Goal: Information Seeking & Learning: Learn about a topic

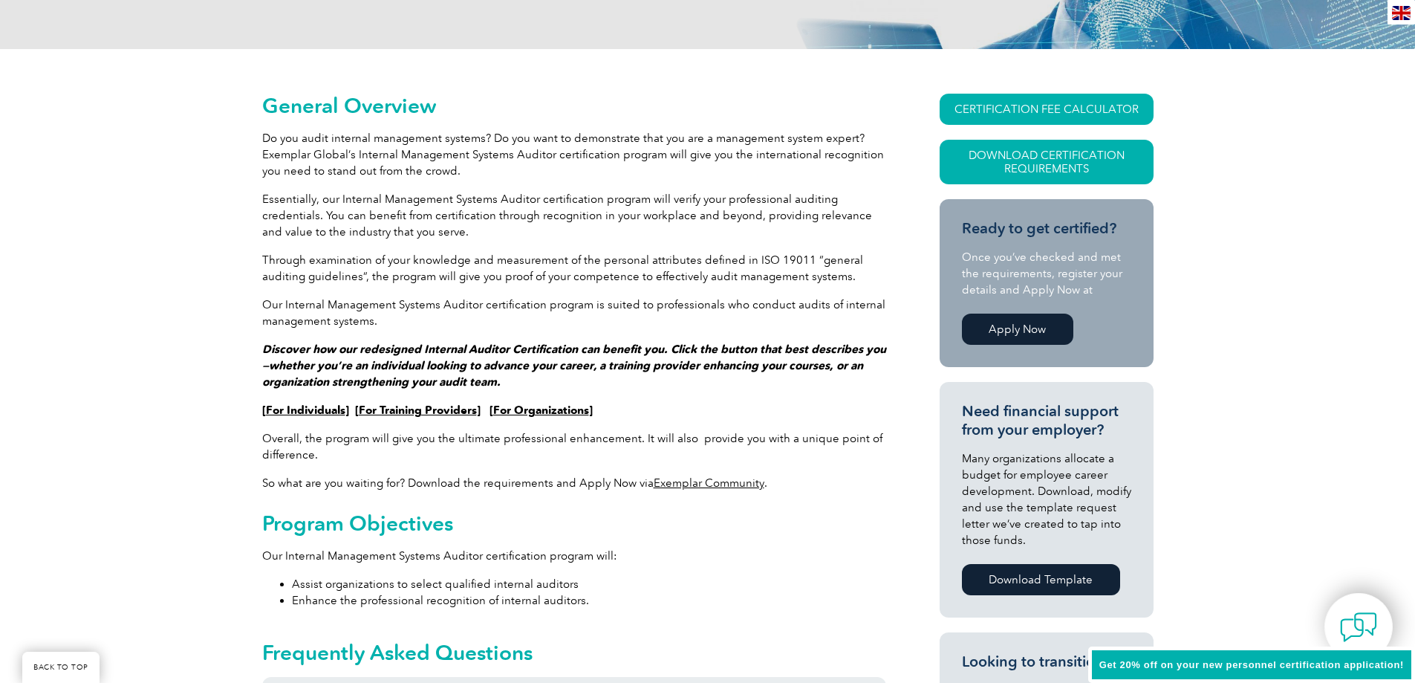
scroll to position [297, 0]
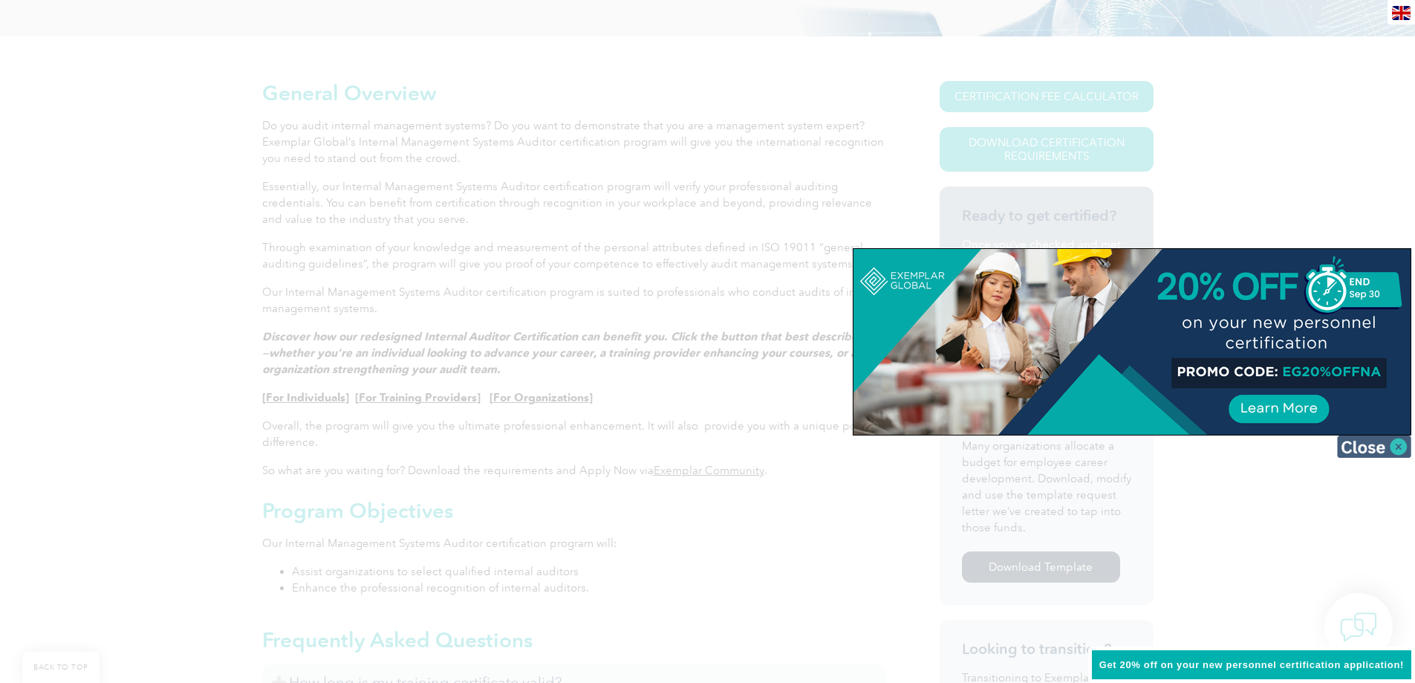
click at [1369, 448] on img at bounding box center [1374, 446] width 74 height 22
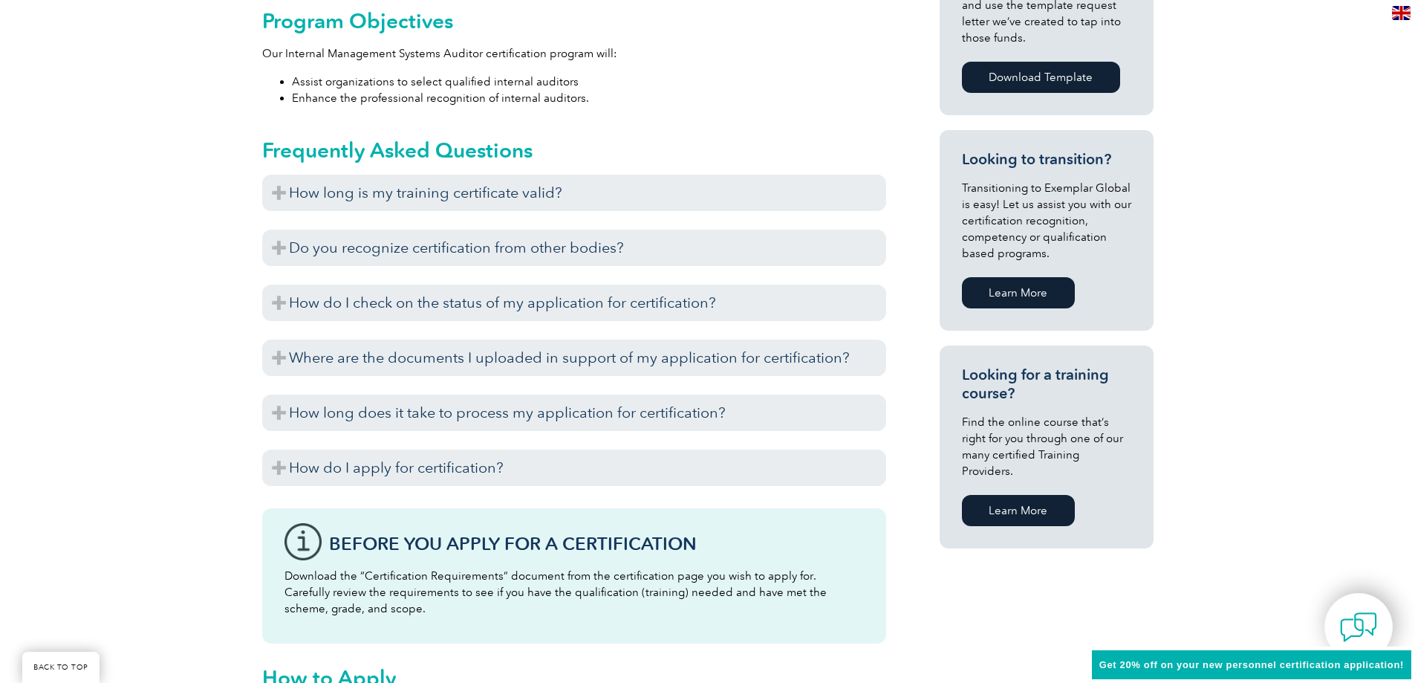
scroll to position [817, 0]
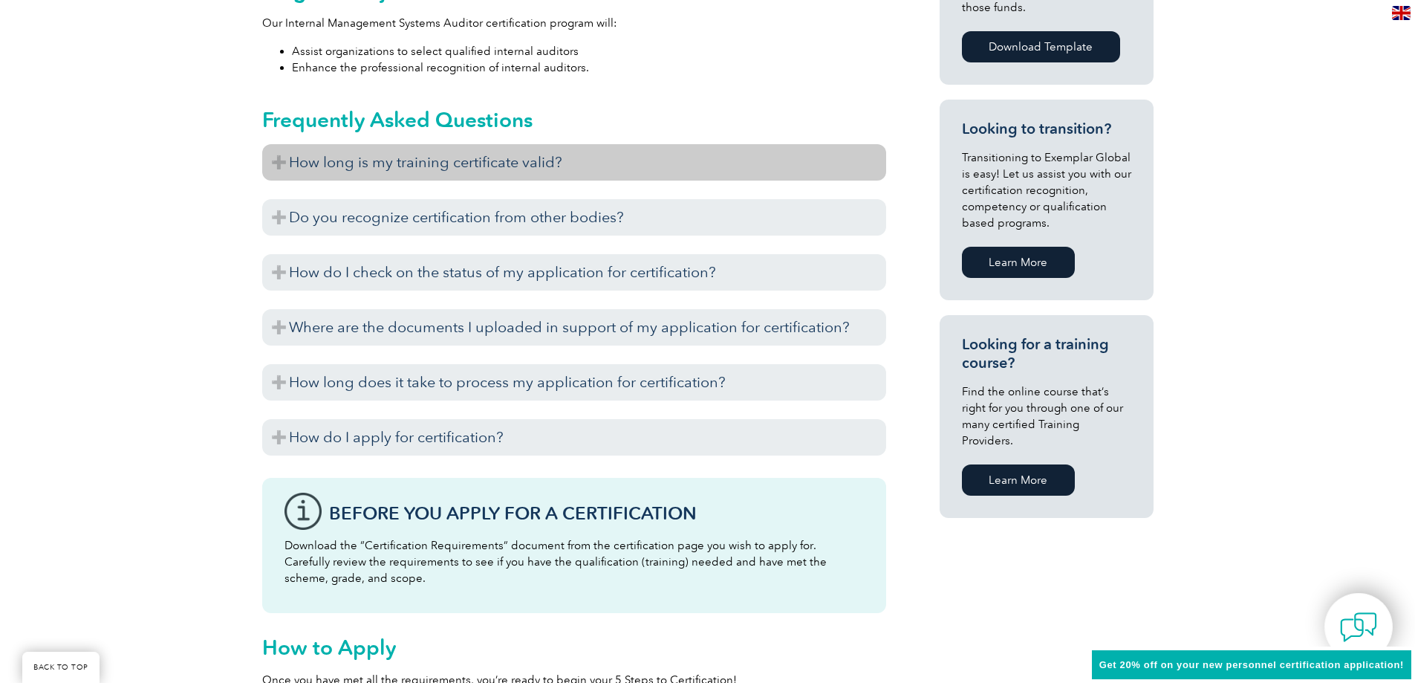
click at [279, 160] on h3 "How long is my training certificate valid?" at bounding box center [574, 162] width 624 height 36
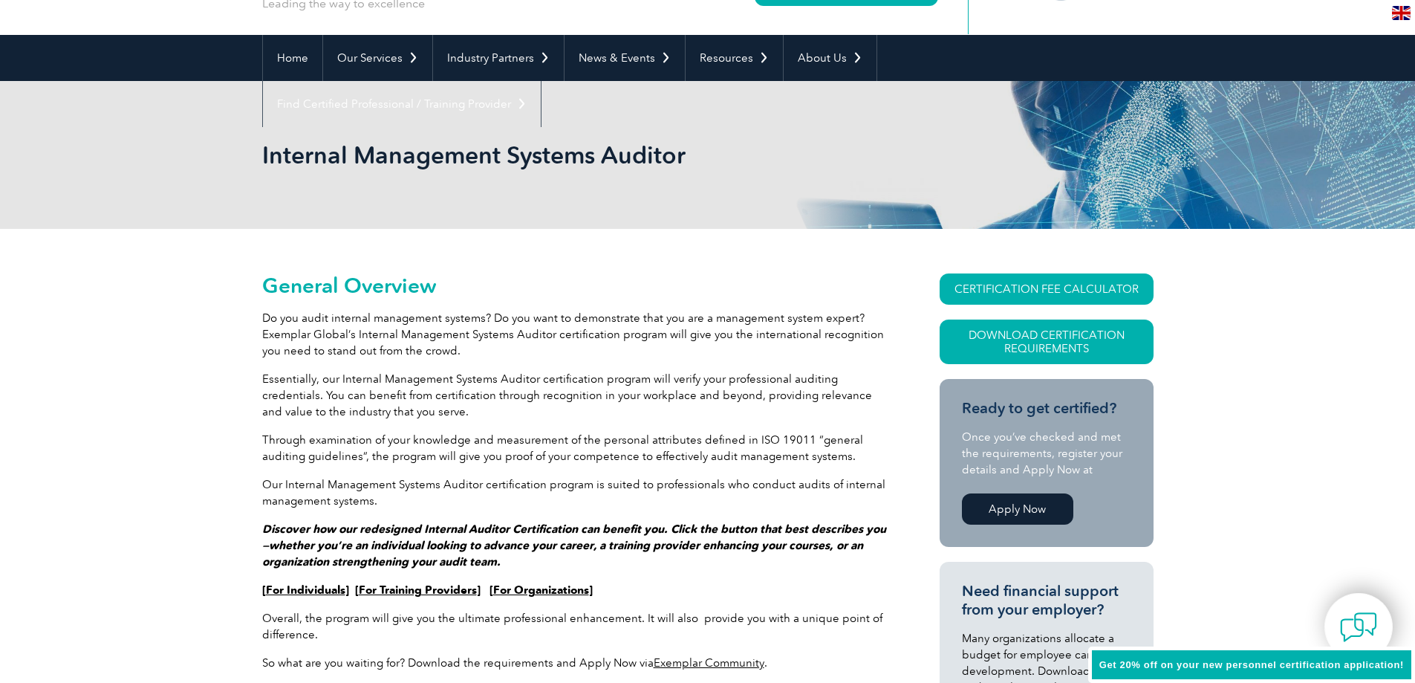
scroll to position [0, 0]
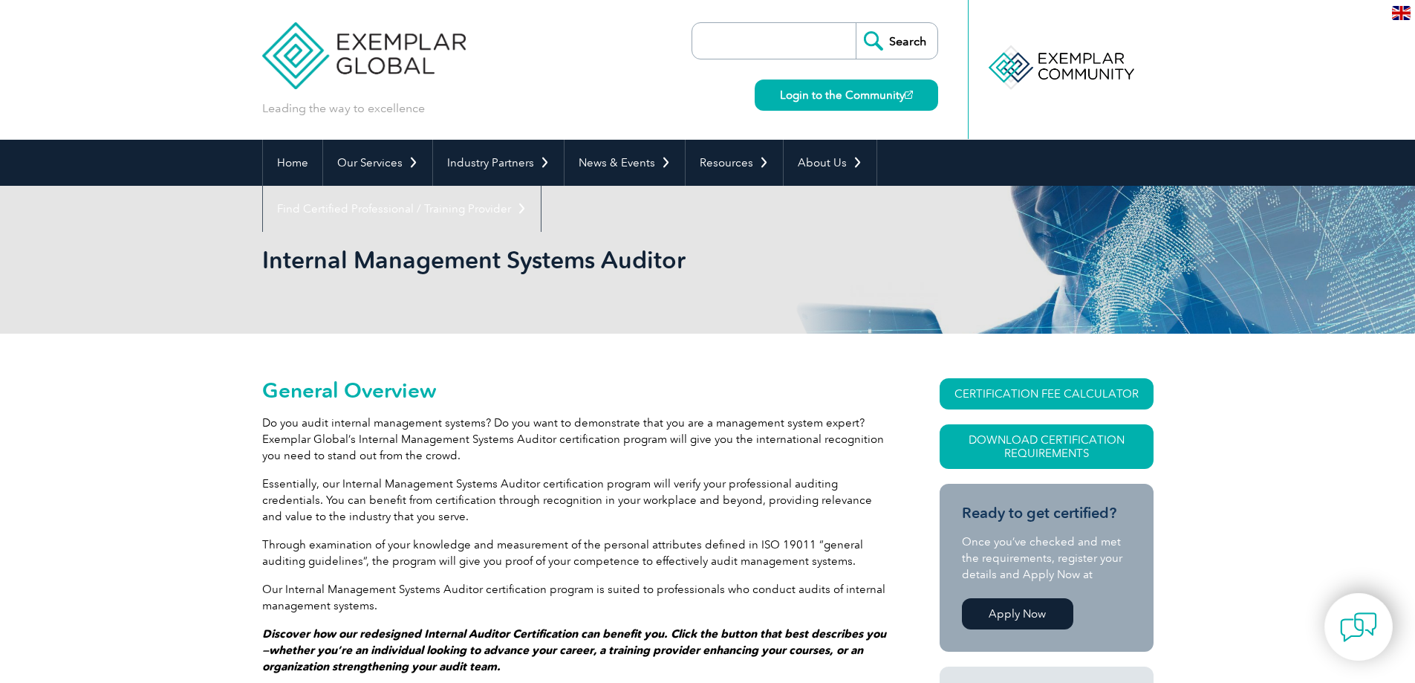
scroll to position [149, 0]
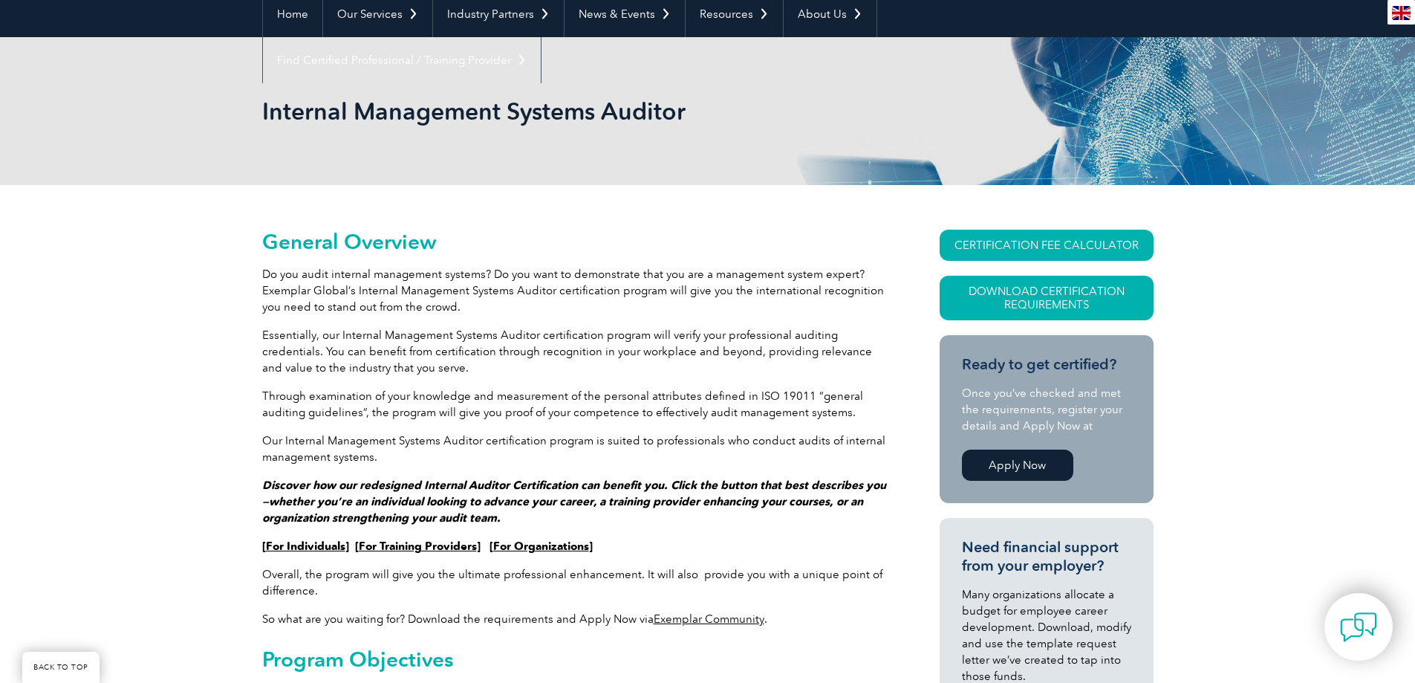
click at [316, 547] on link "For Individuals" at bounding box center [305, 545] width 79 height 13
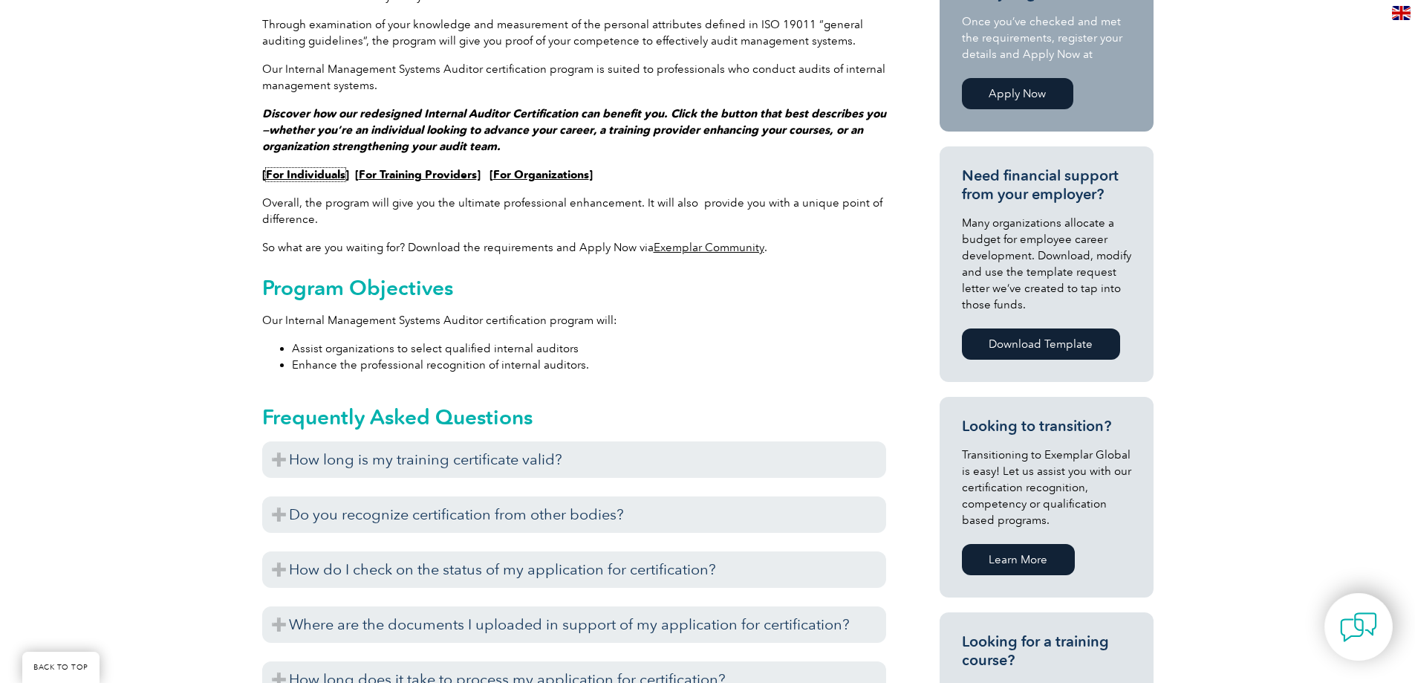
scroll to position [0, 0]
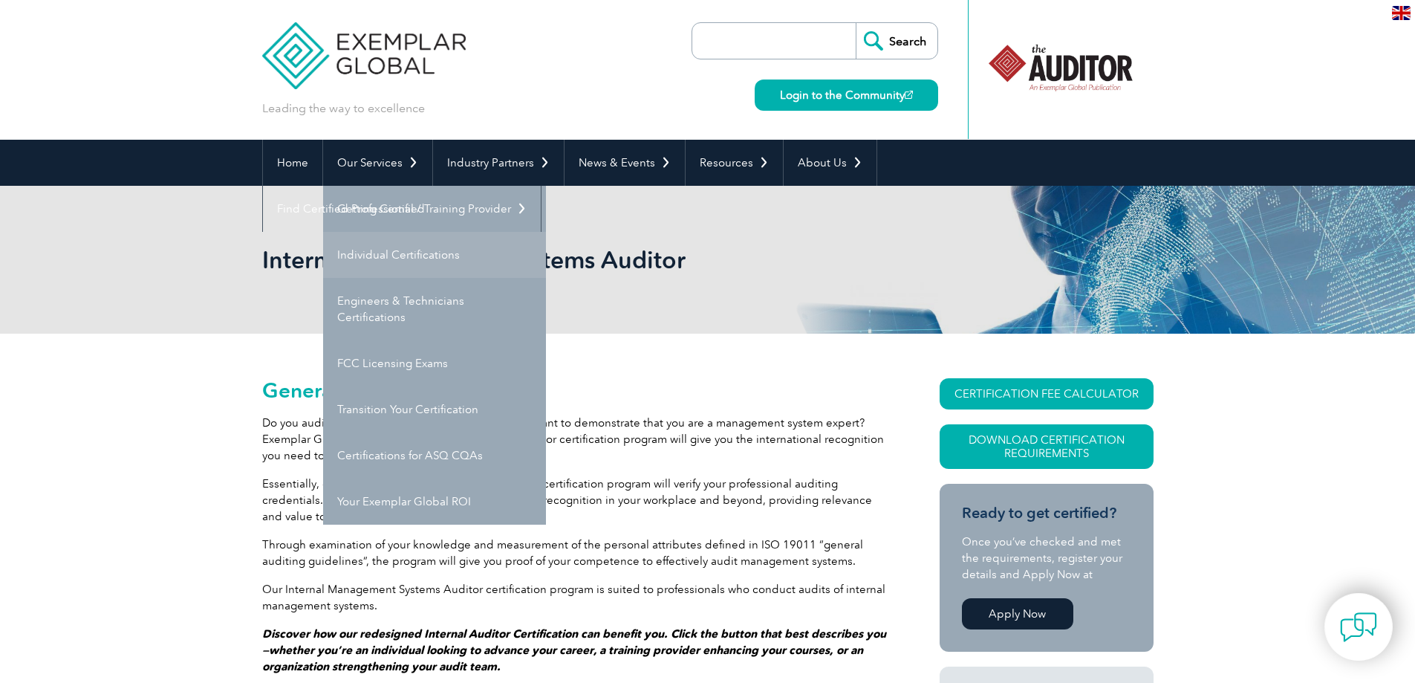
click at [375, 253] on link "Individual Certifications" at bounding box center [434, 255] width 223 height 46
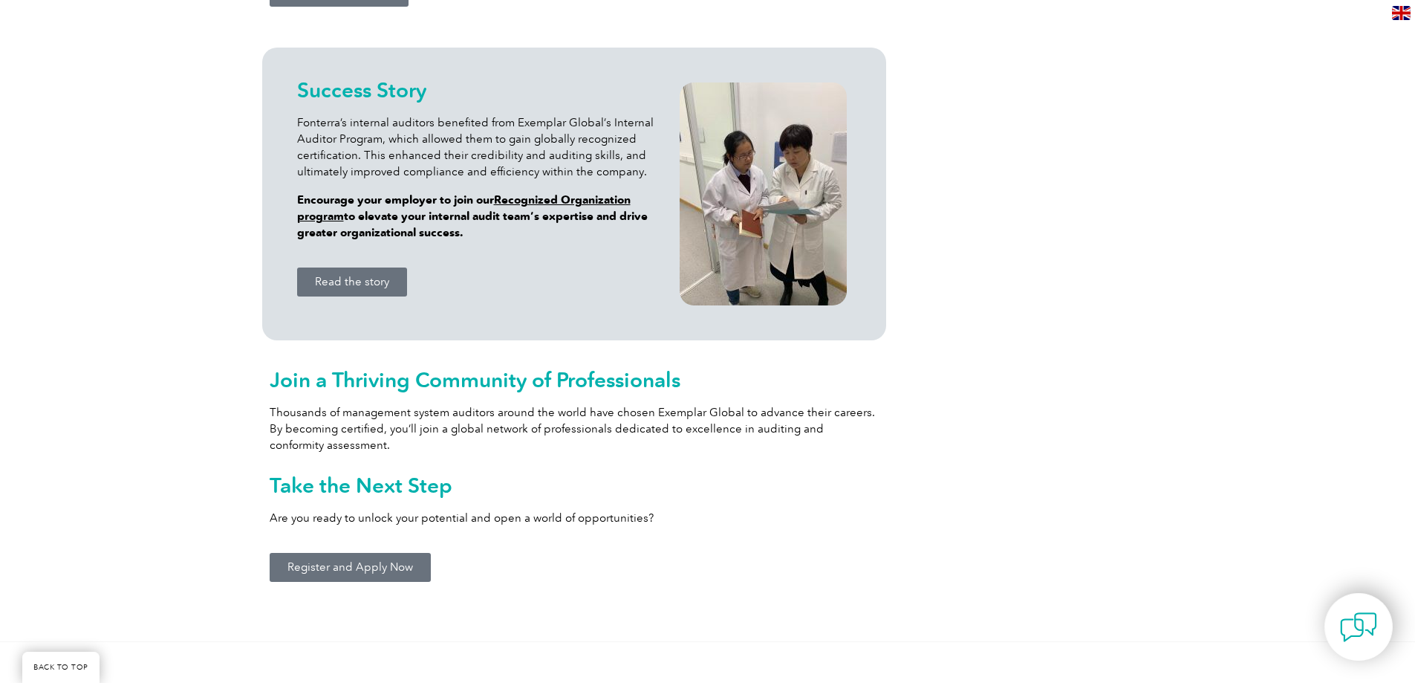
scroll to position [1411, 0]
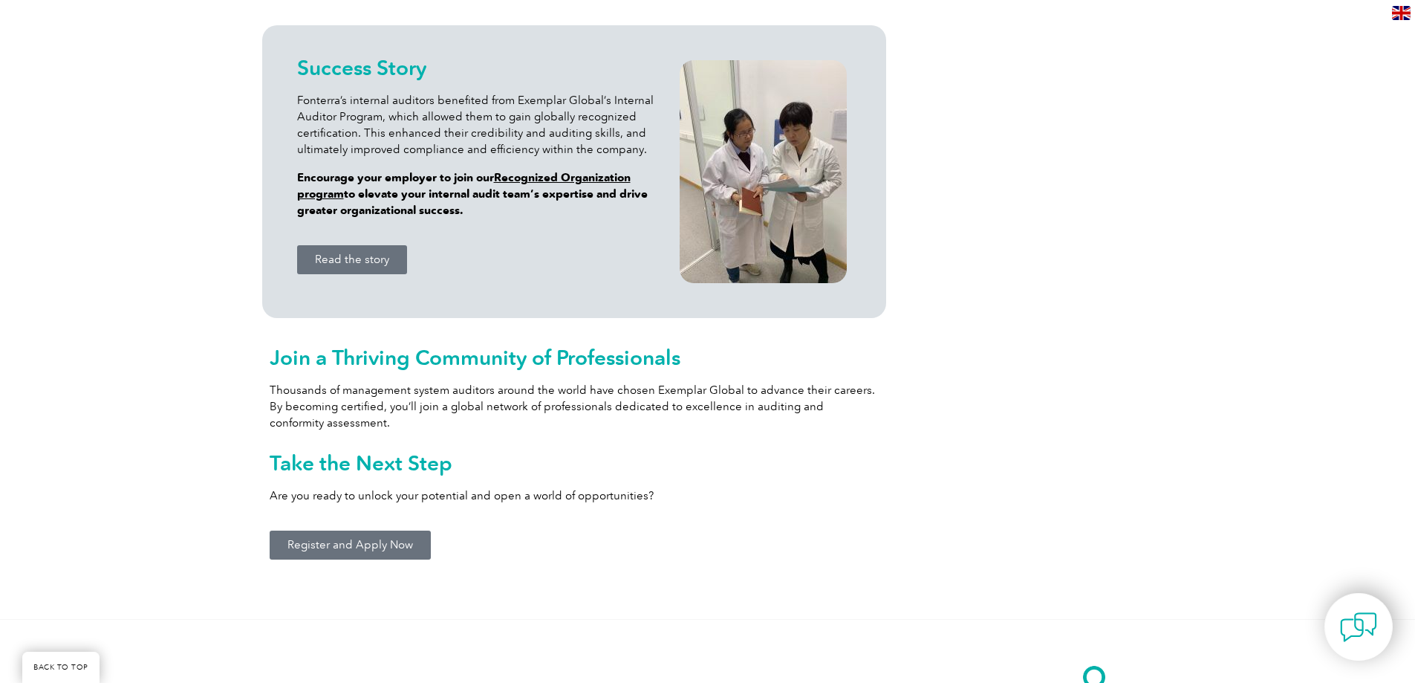
click at [340, 548] on span "Register and Apply Now" at bounding box center [350, 544] width 126 height 11
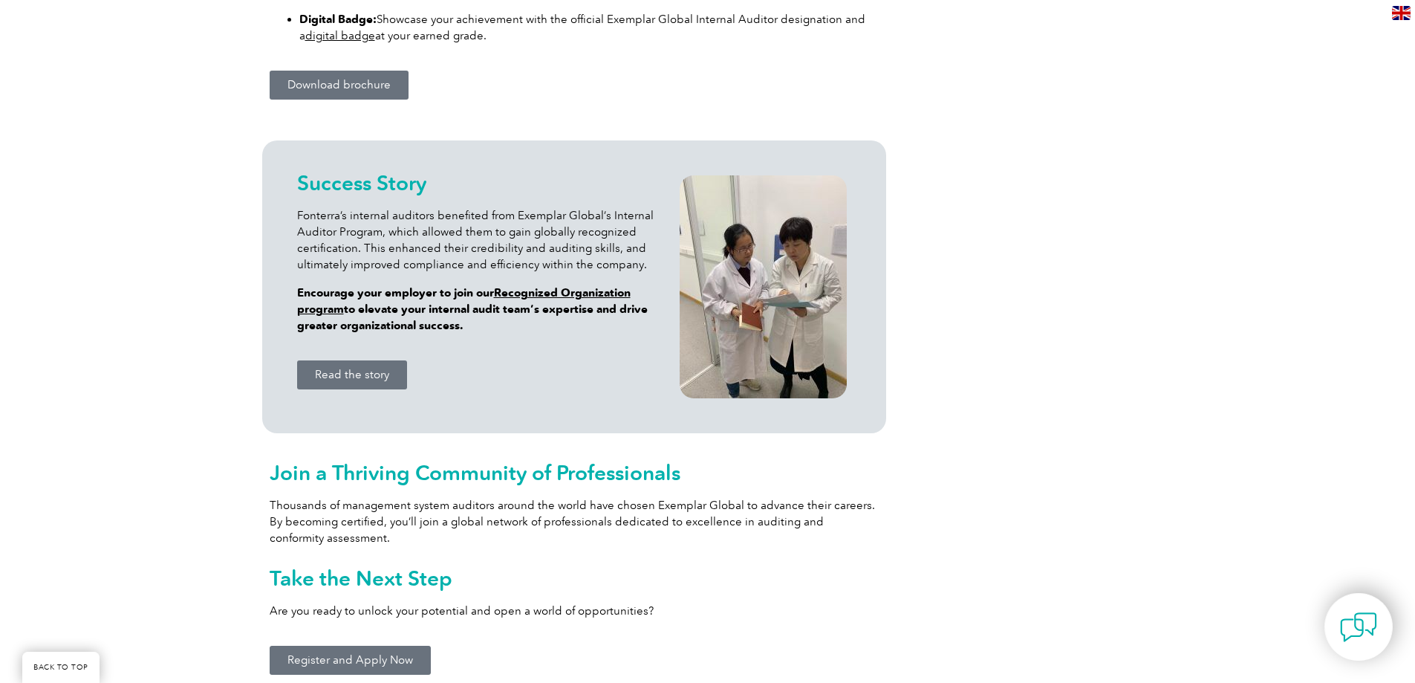
scroll to position [1337, 0]
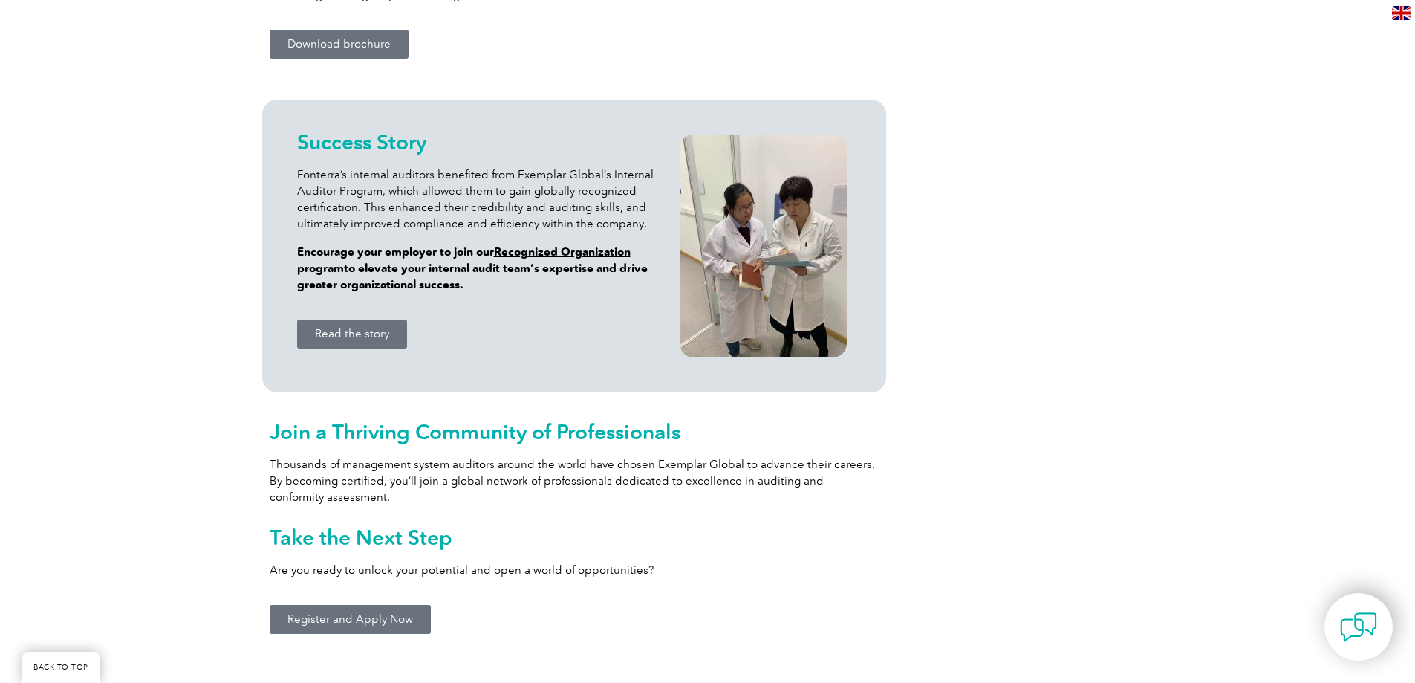
click at [341, 617] on span "Register and Apply Now" at bounding box center [350, 619] width 126 height 11
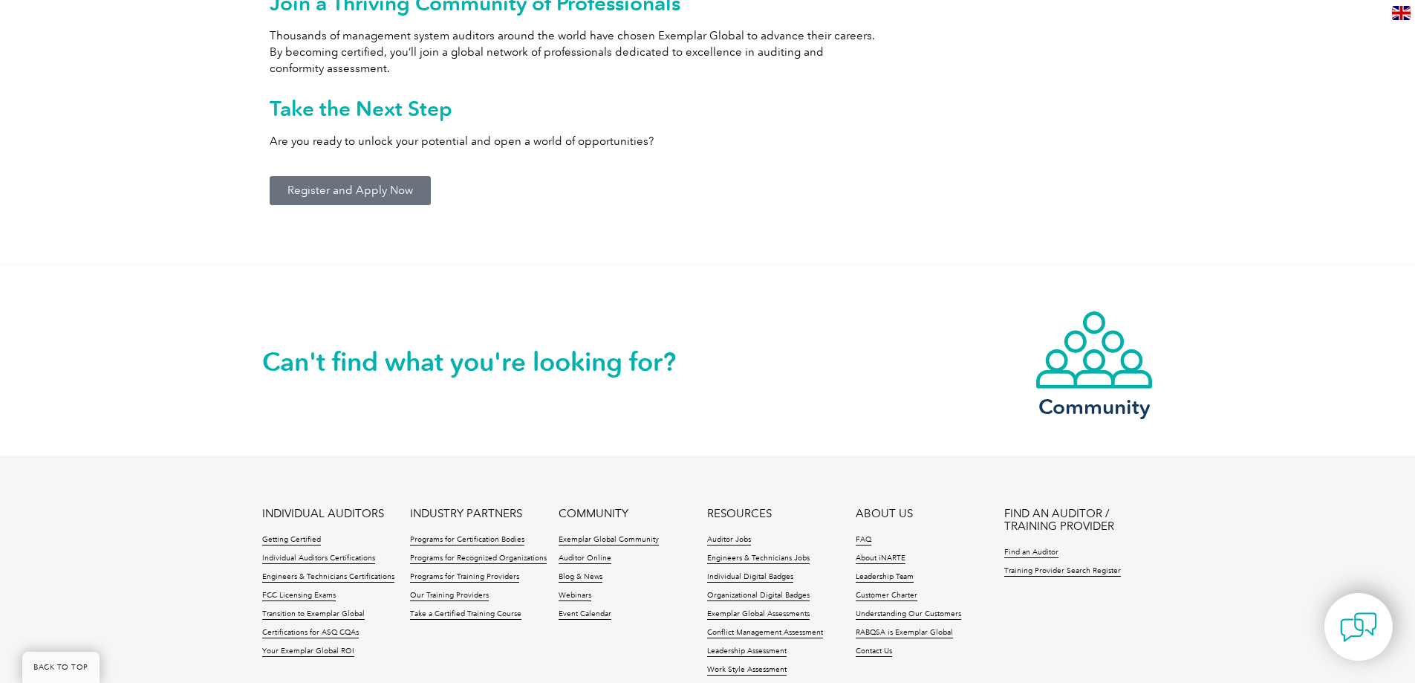
scroll to position [1943, 0]
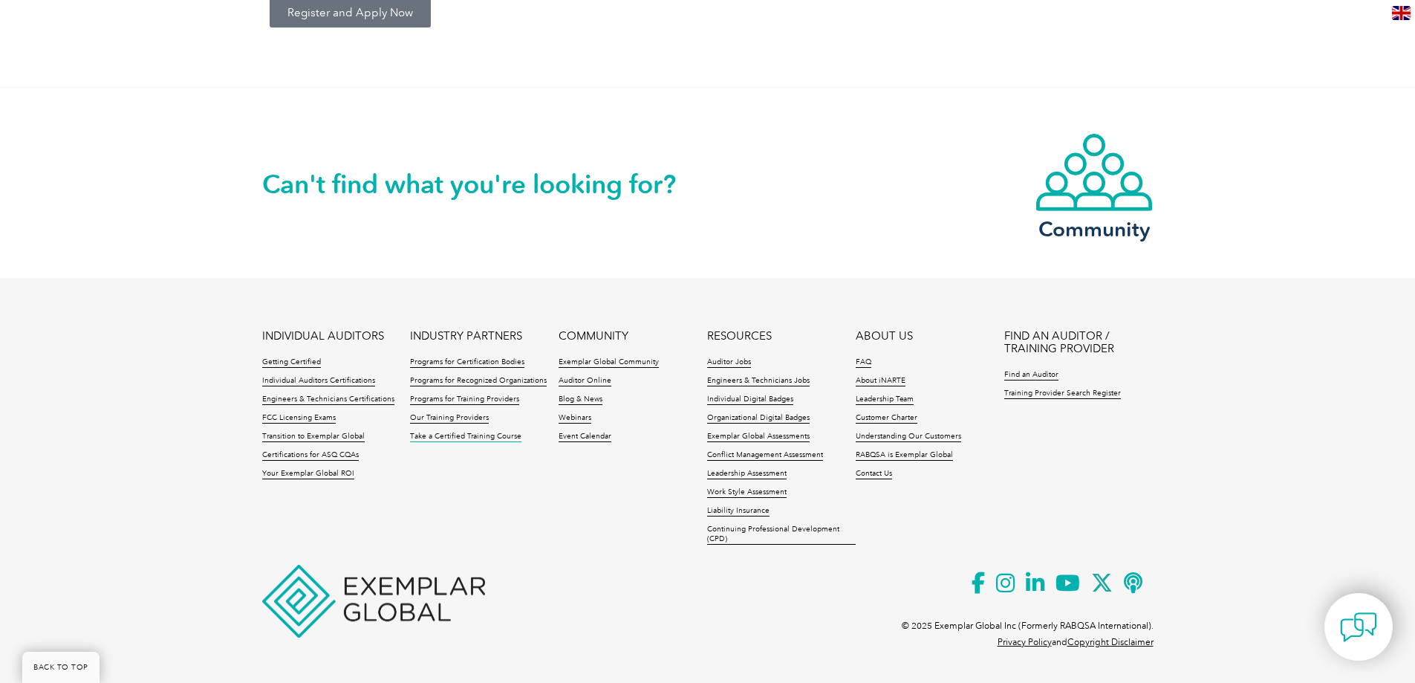
click at [450, 436] on link "Take a Certified Training Course" at bounding box center [465, 437] width 111 height 10
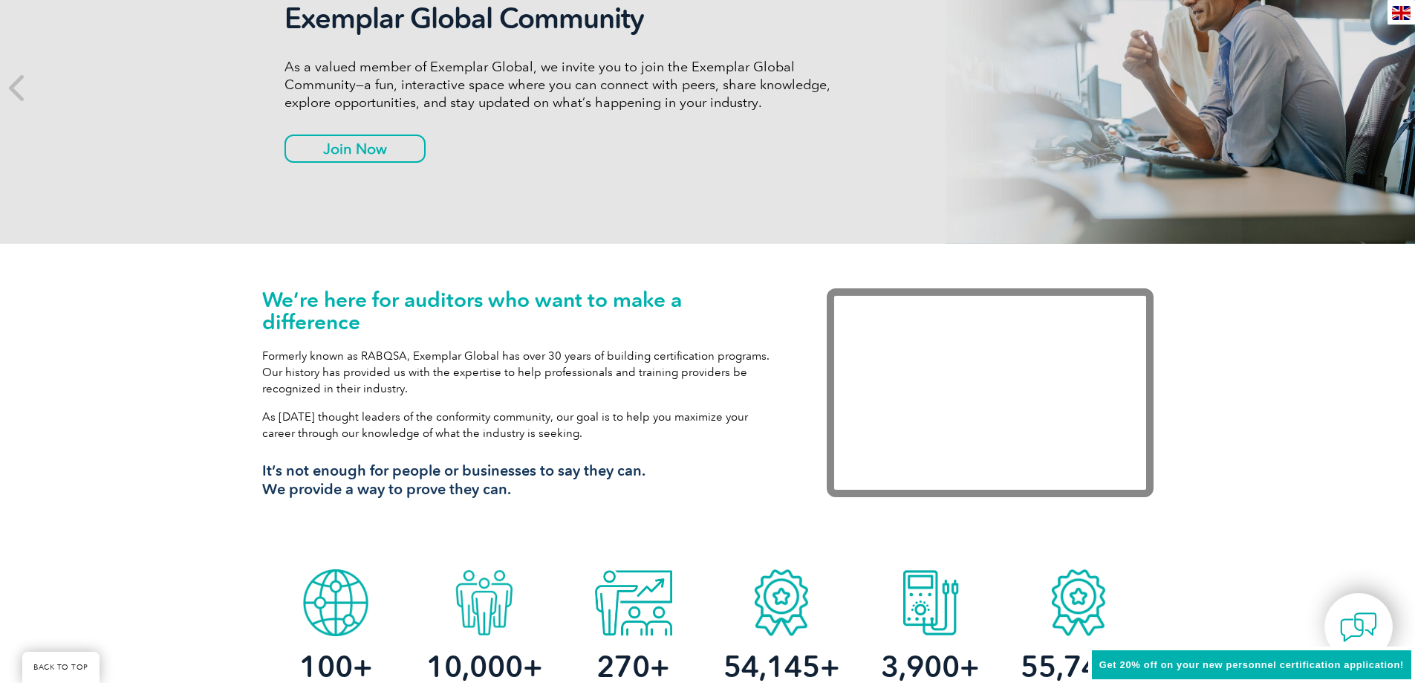
scroll to position [297, 0]
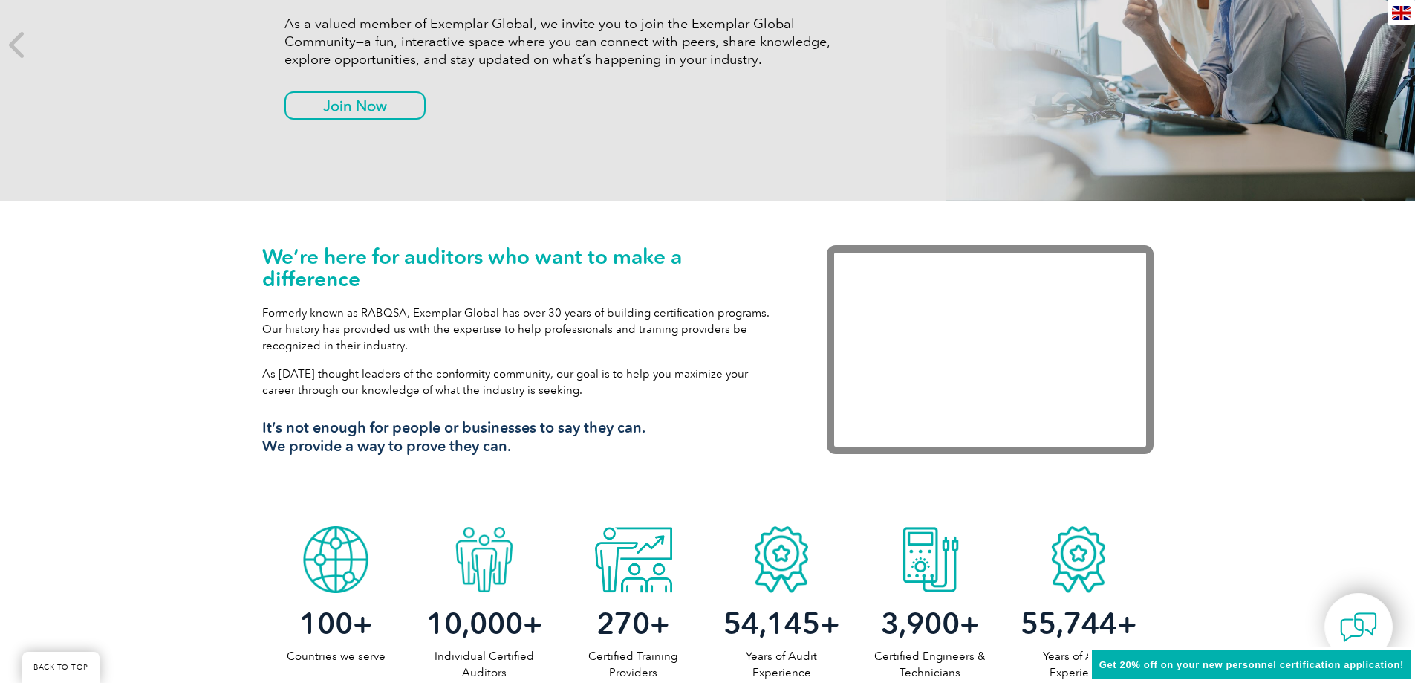
click at [1165, 661] on span "Get 20% off on your new personnel certification application!" at bounding box center [1251, 664] width 305 height 11
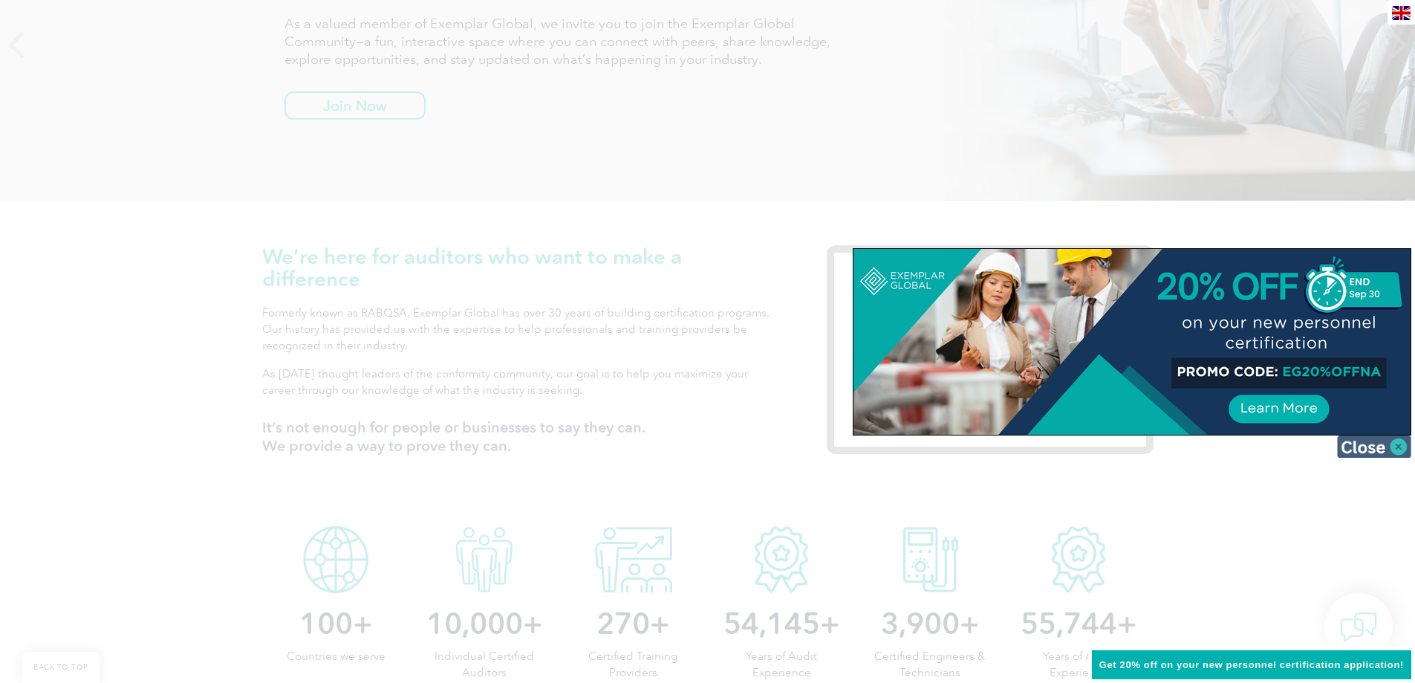
click at [1376, 443] on img at bounding box center [1374, 446] width 74 height 22
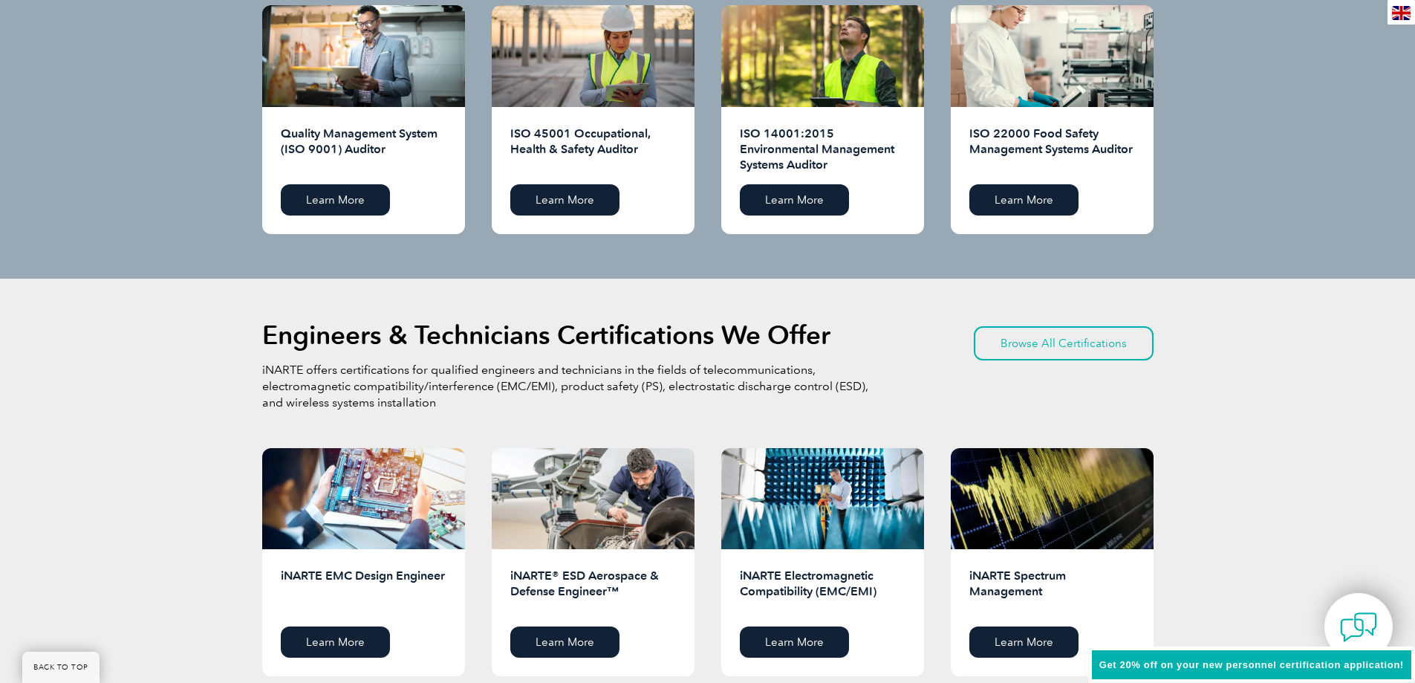
scroll to position [1411, 0]
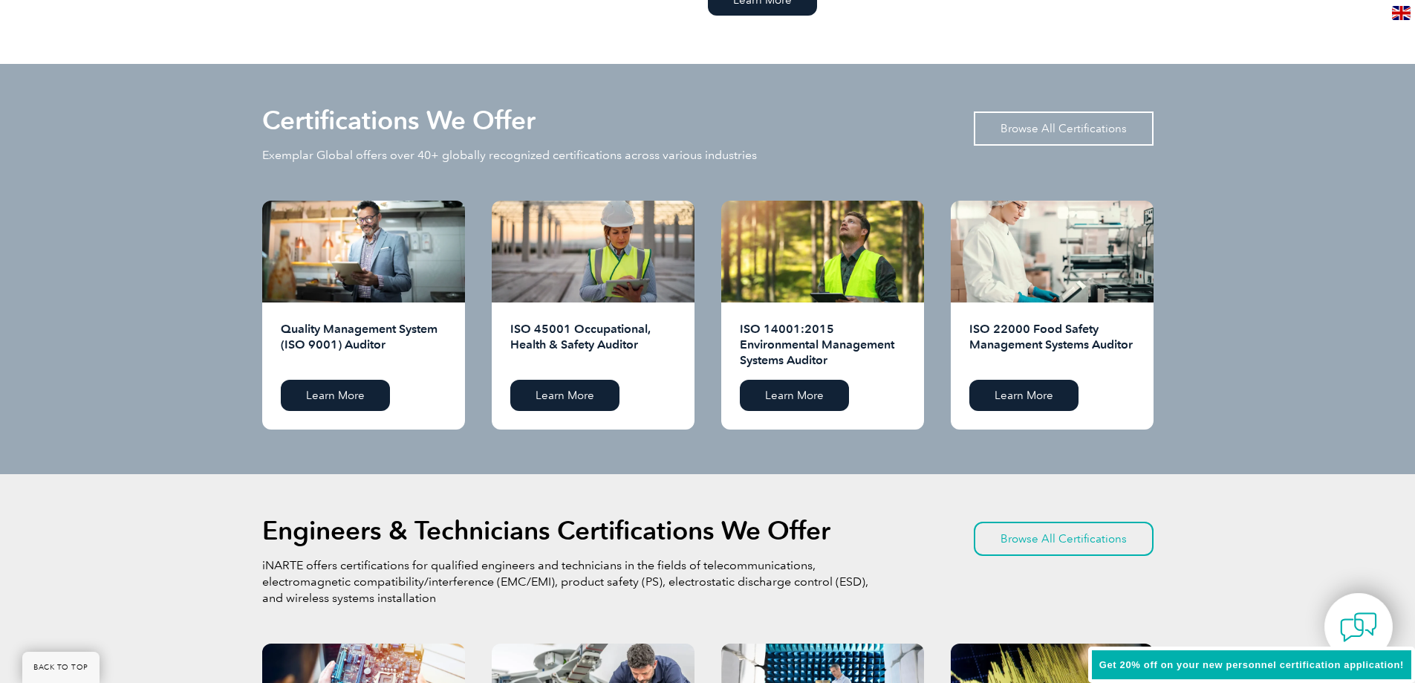
click at [1088, 124] on link "Browse All Certifications" at bounding box center [1064, 128] width 180 height 34
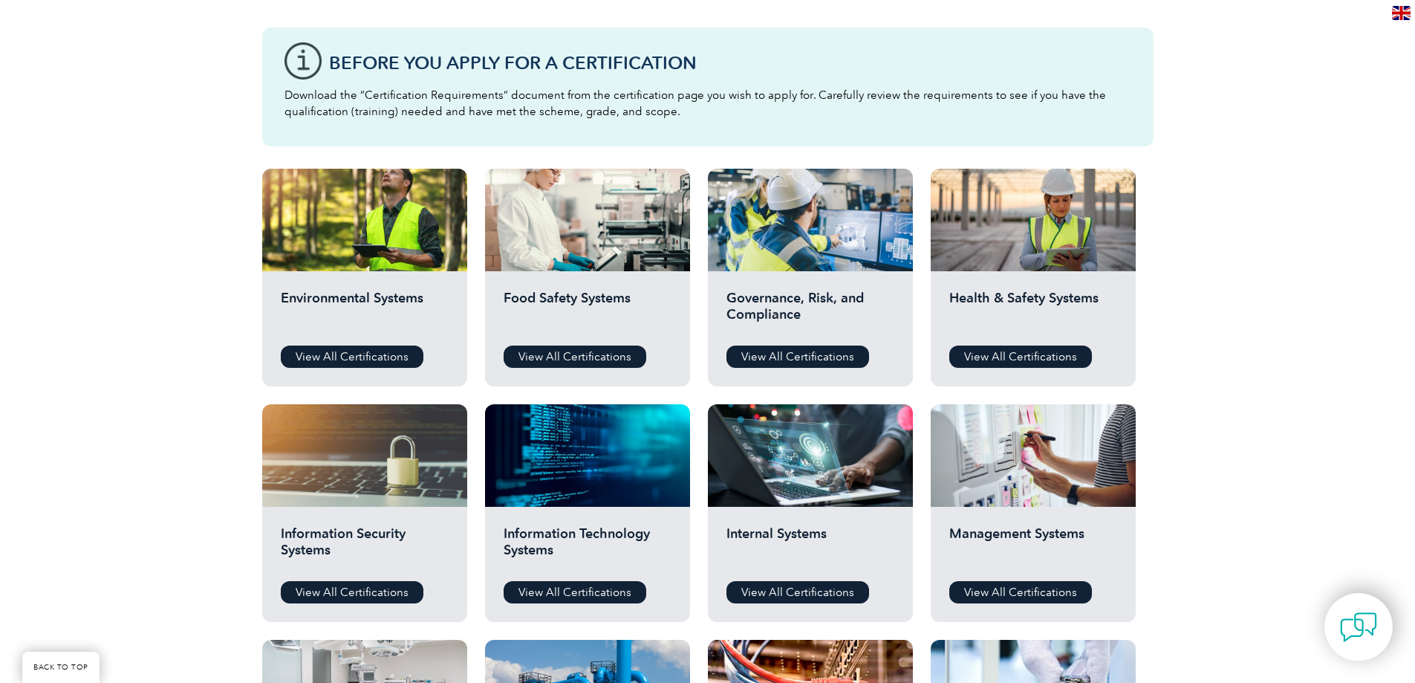
scroll to position [371, 0]
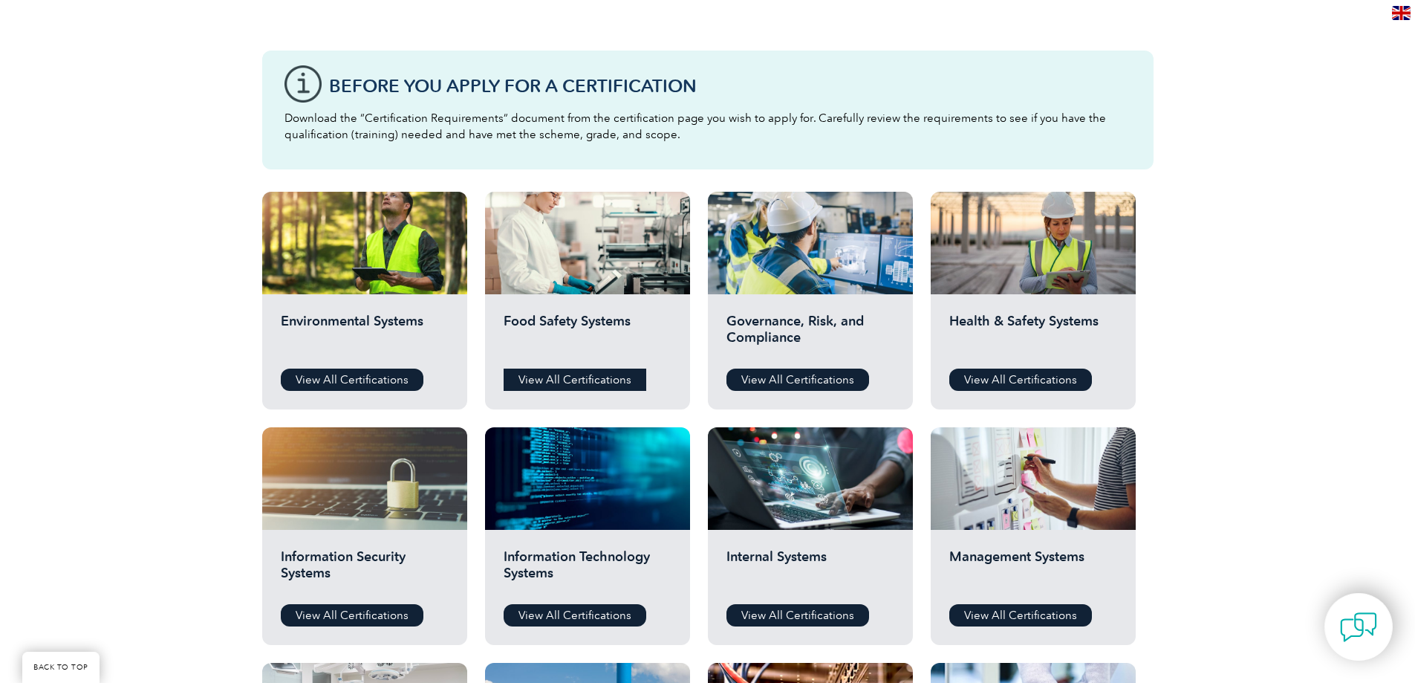
click at [585, 371] on link "View All Certifications" at bounding box center [575, 379] width 143 height 22
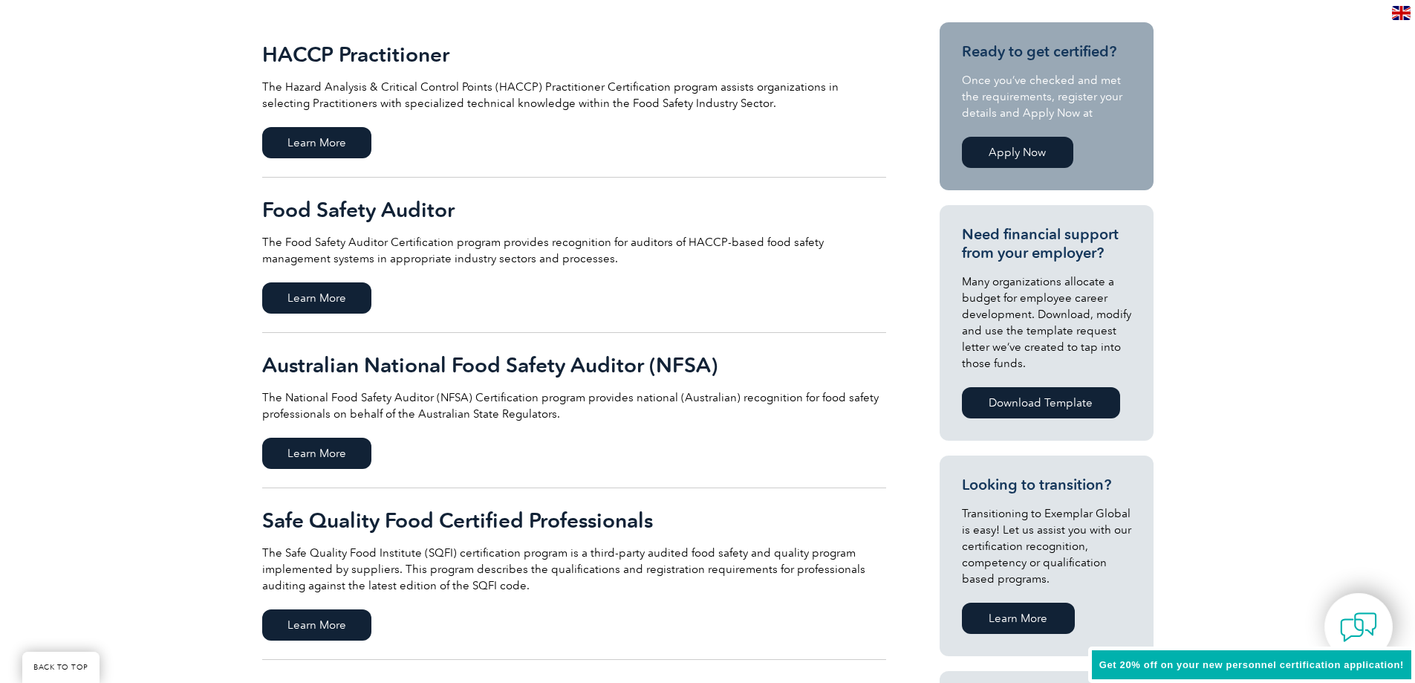
scroll to position [446, 0]
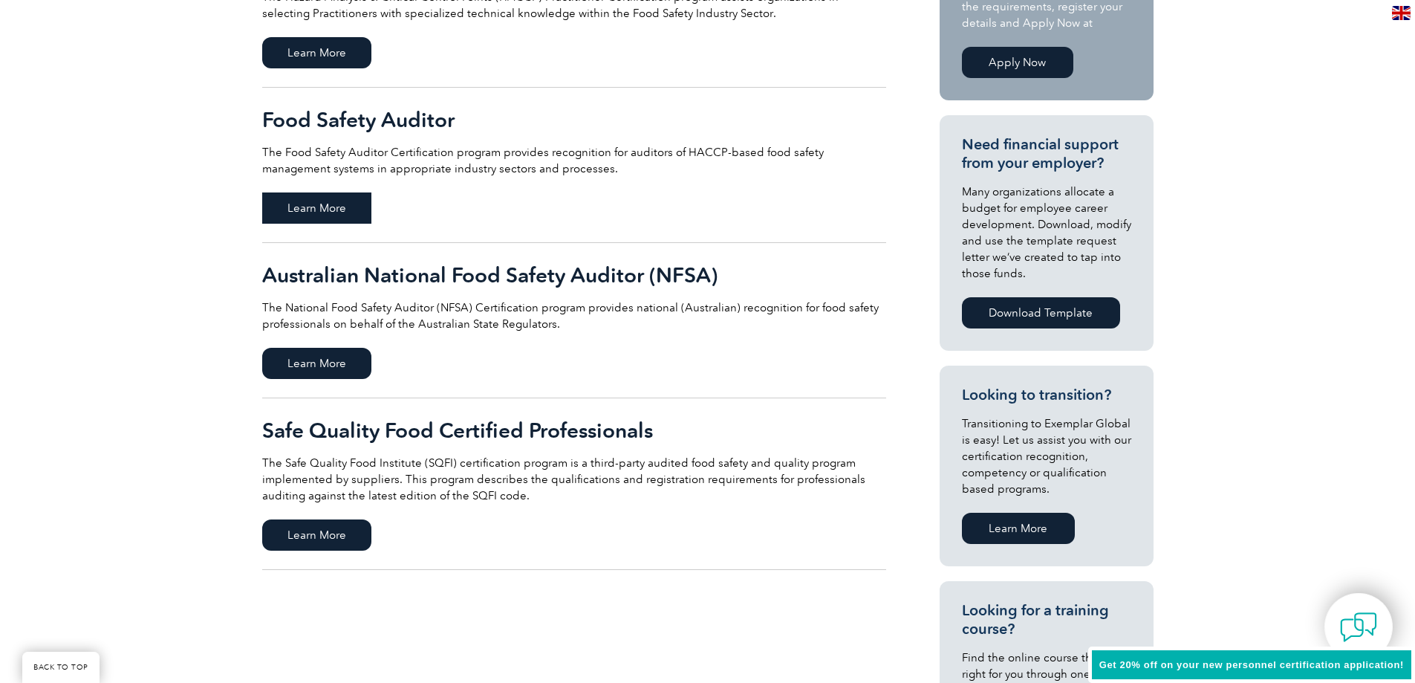
click at [342, 197] on span "Learn More" at bounding box center [316, 207] width 109 height 31
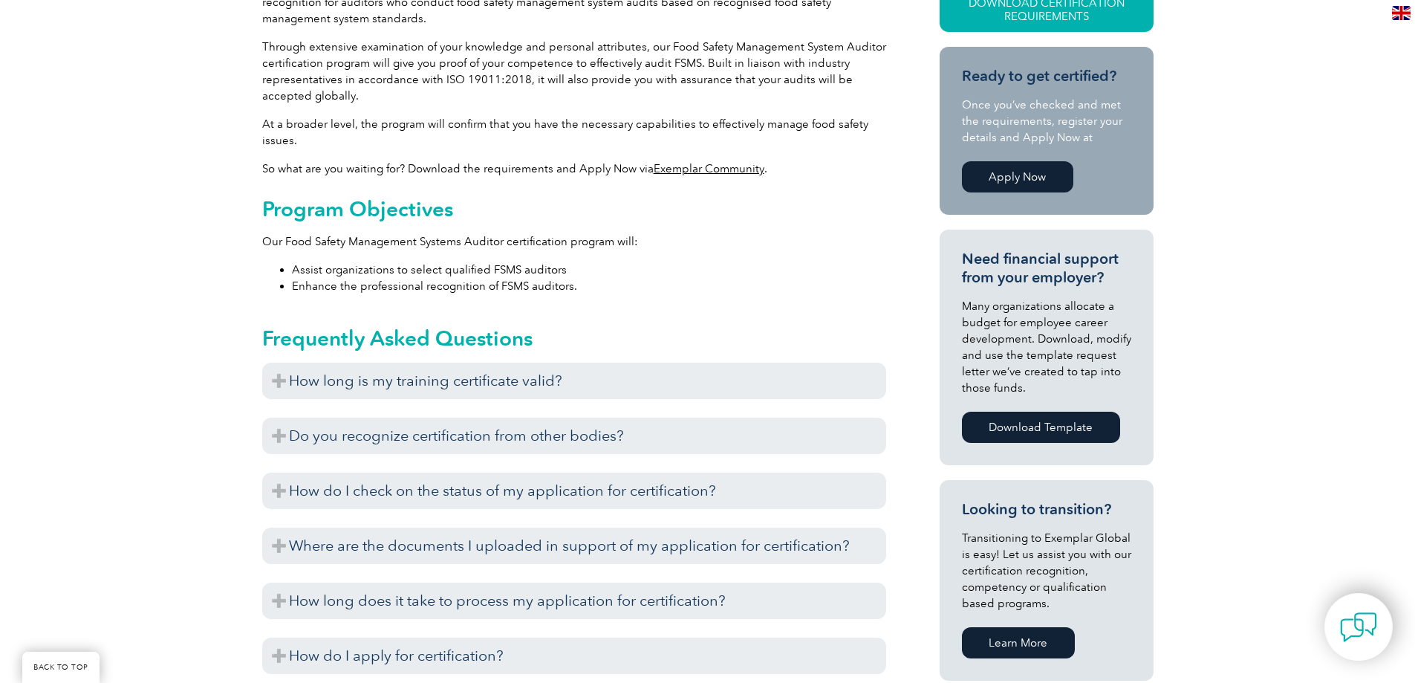
scroll to position [446, 0]
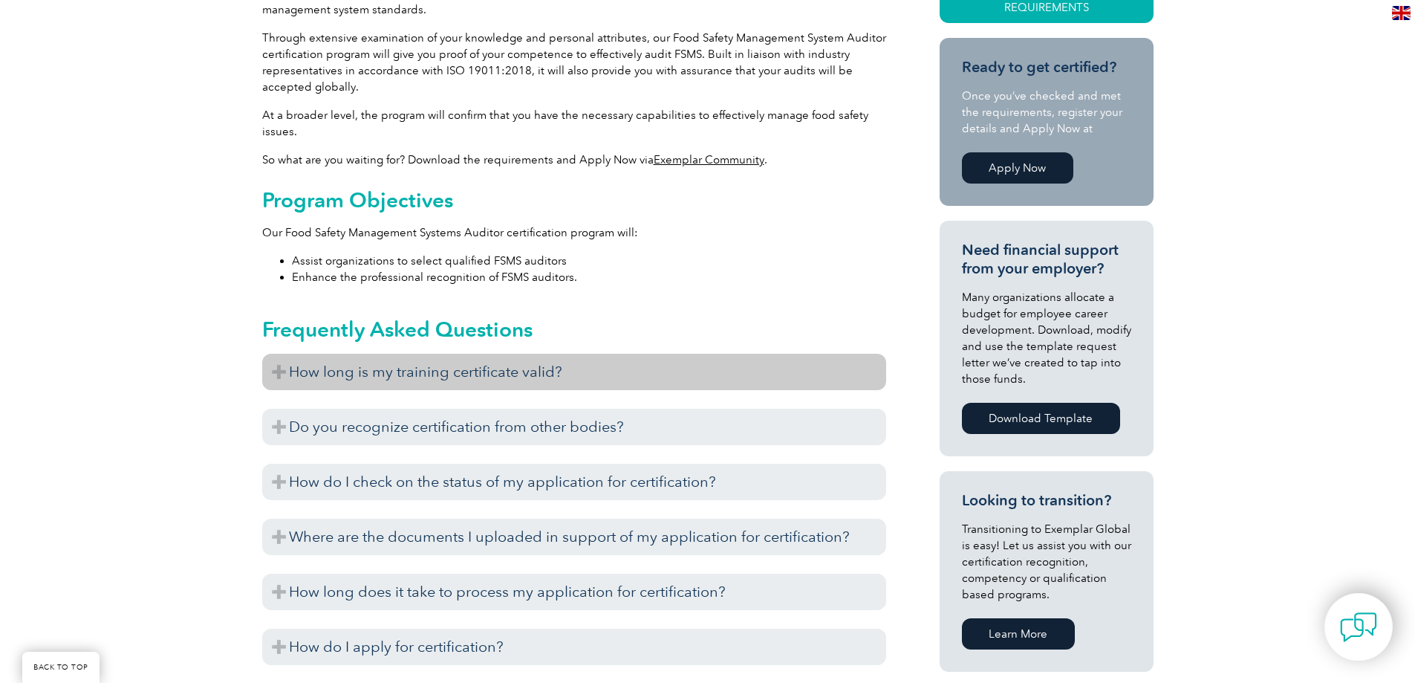
click at [549, 368] on h3 "How long is my training certificate valid?" at bounding box center [574, 372] width 624 height 36
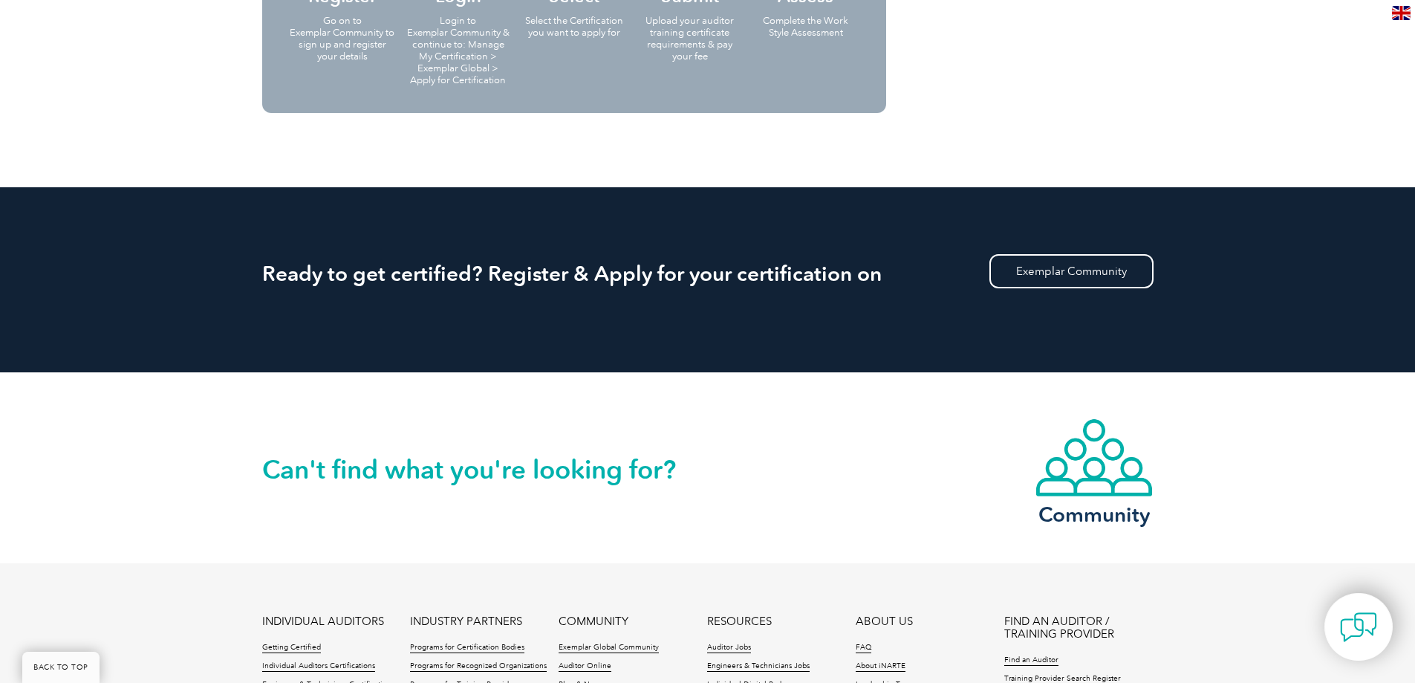
scroll to position [2006, 0]
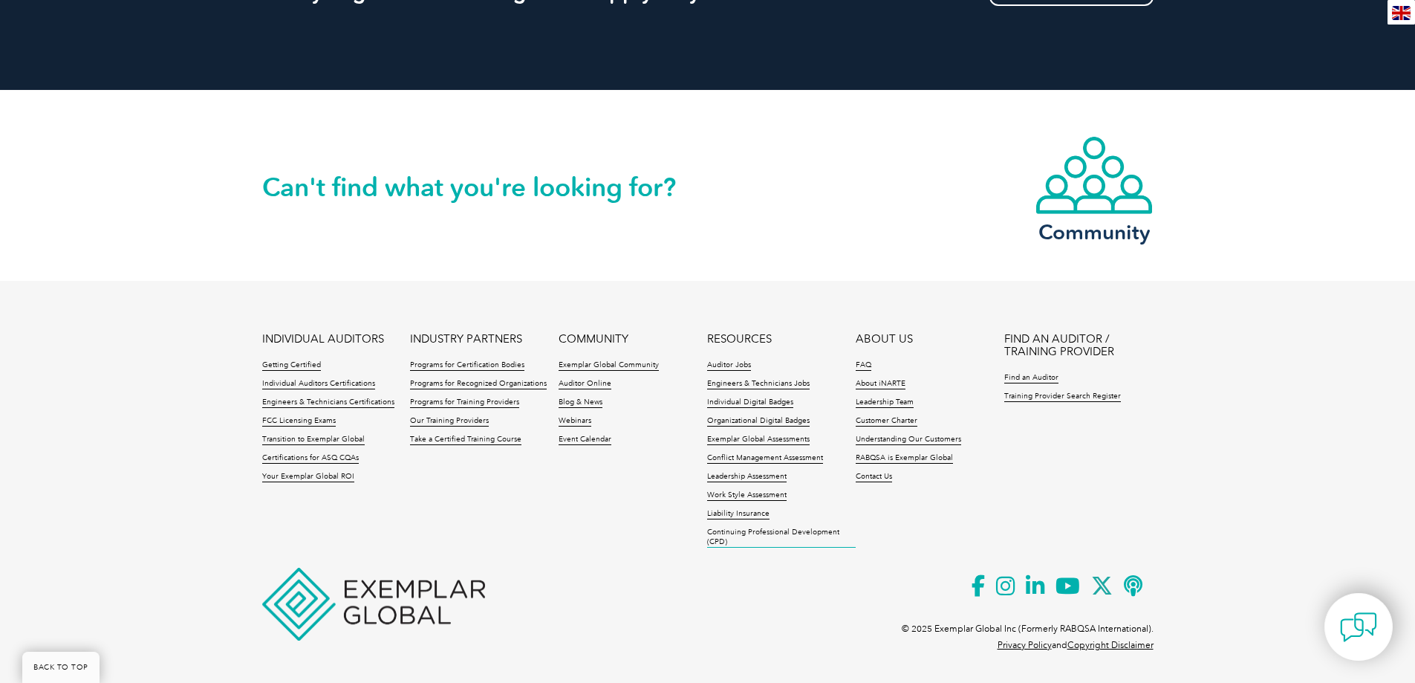
click at [776, 529] on link "Continuing Professional Development (CPD)" at bounding box center [781, 537] width 149 height 20
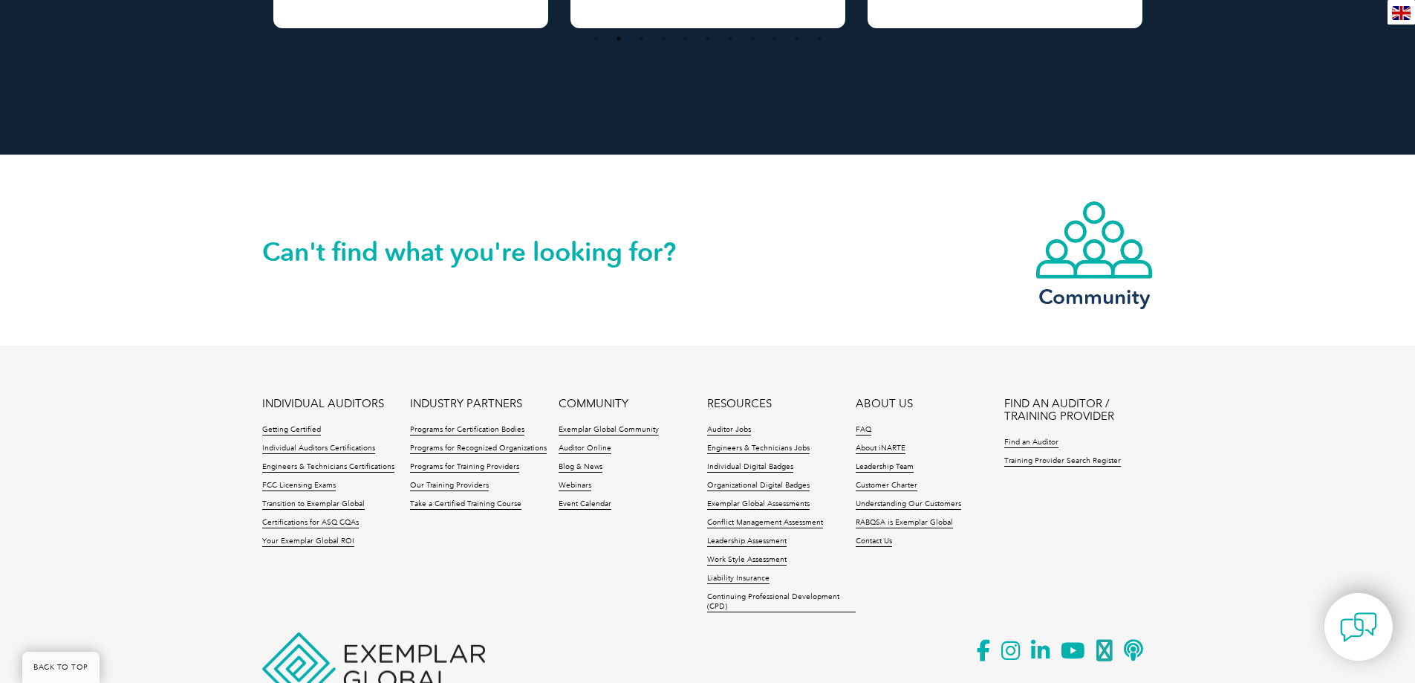
scroll to position [2072, 0]
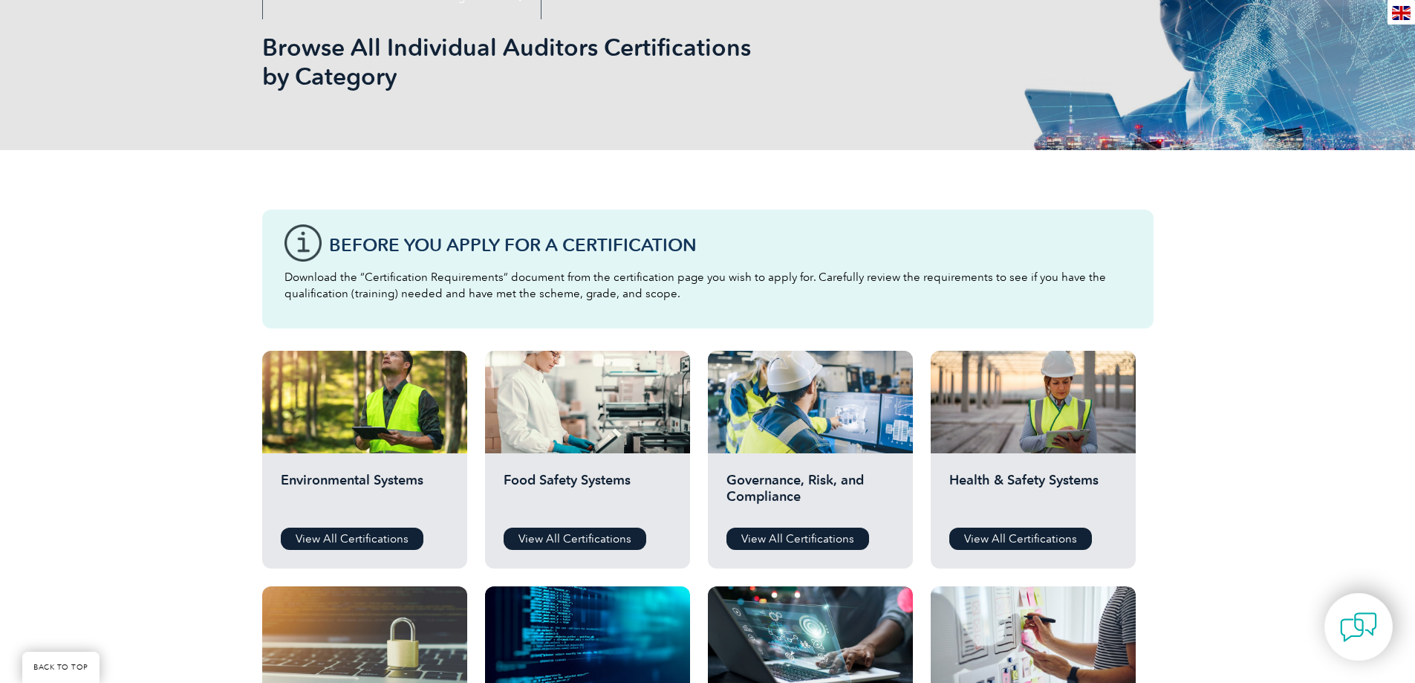
scroll to position [297, 0]
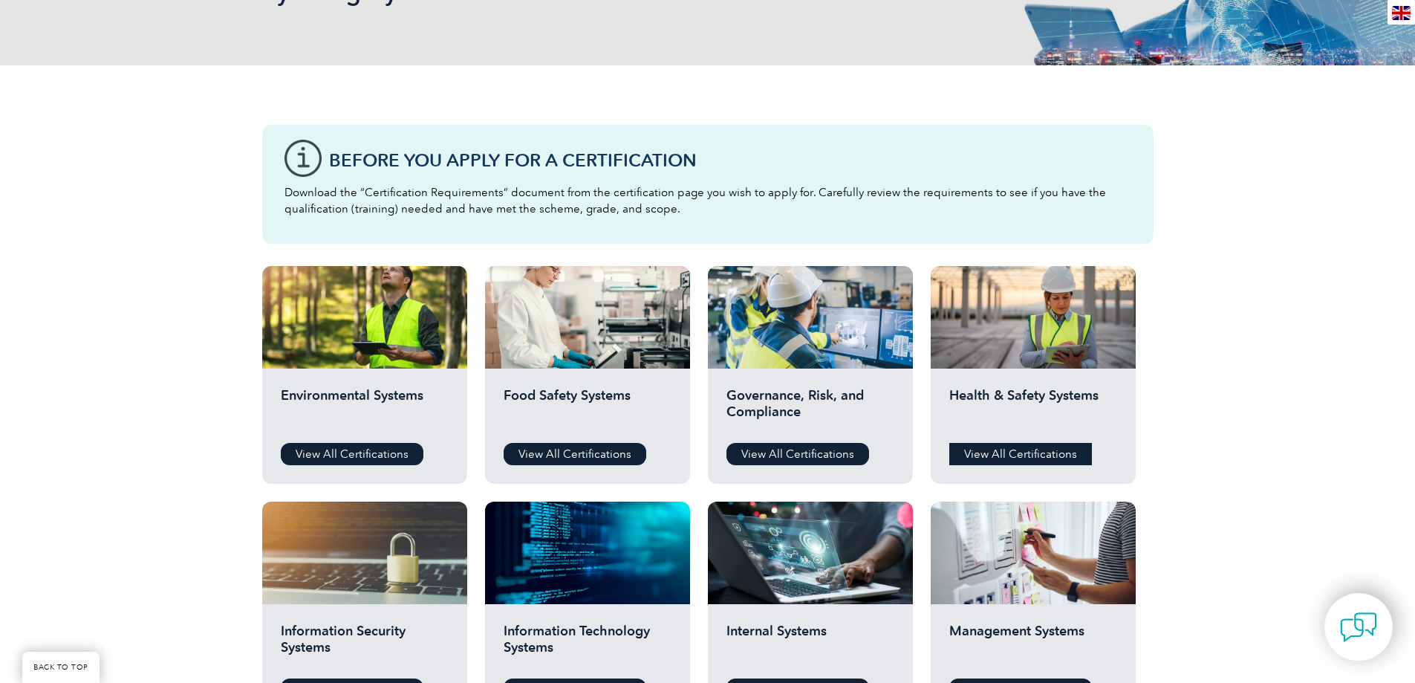
click at [1001, 453] on link "View All Certifications" at bounding box center [1020, 454] width 143 height 22
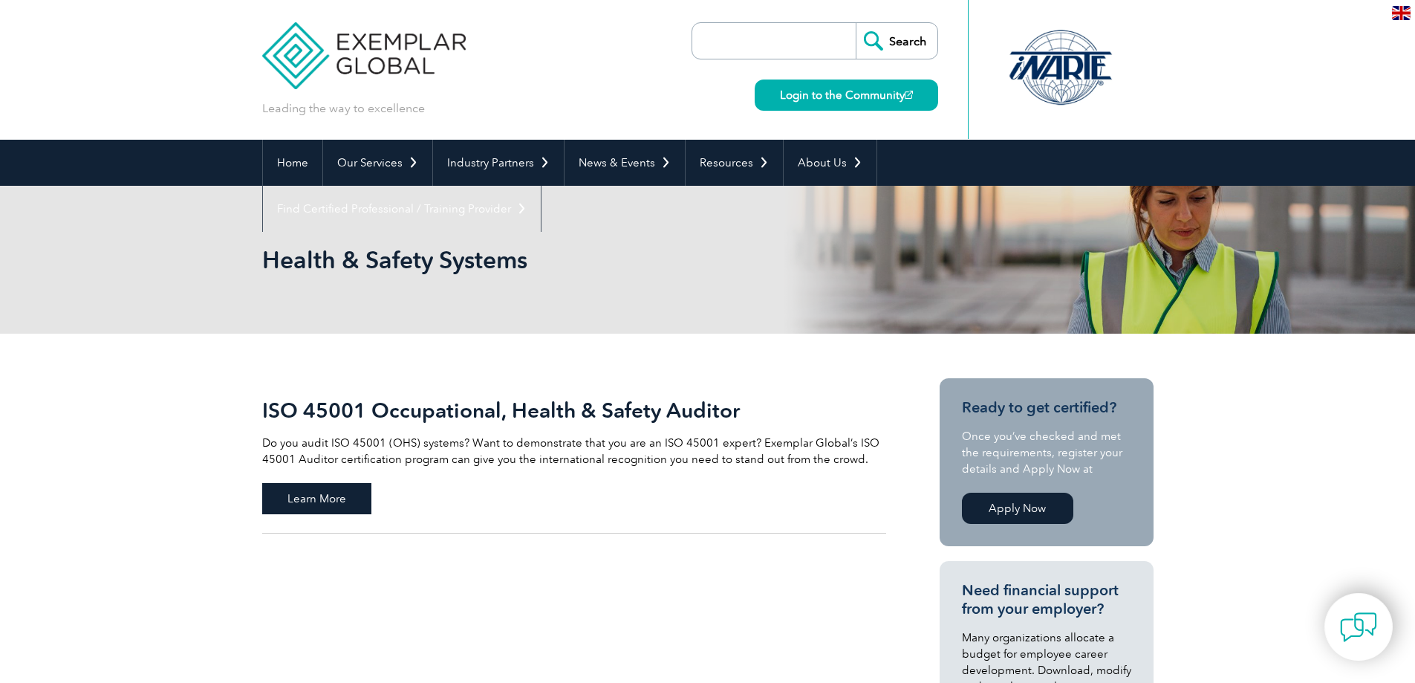
click at [325, 489] on span "Learn More" at bounding box center [316, 498] width 109 height 31
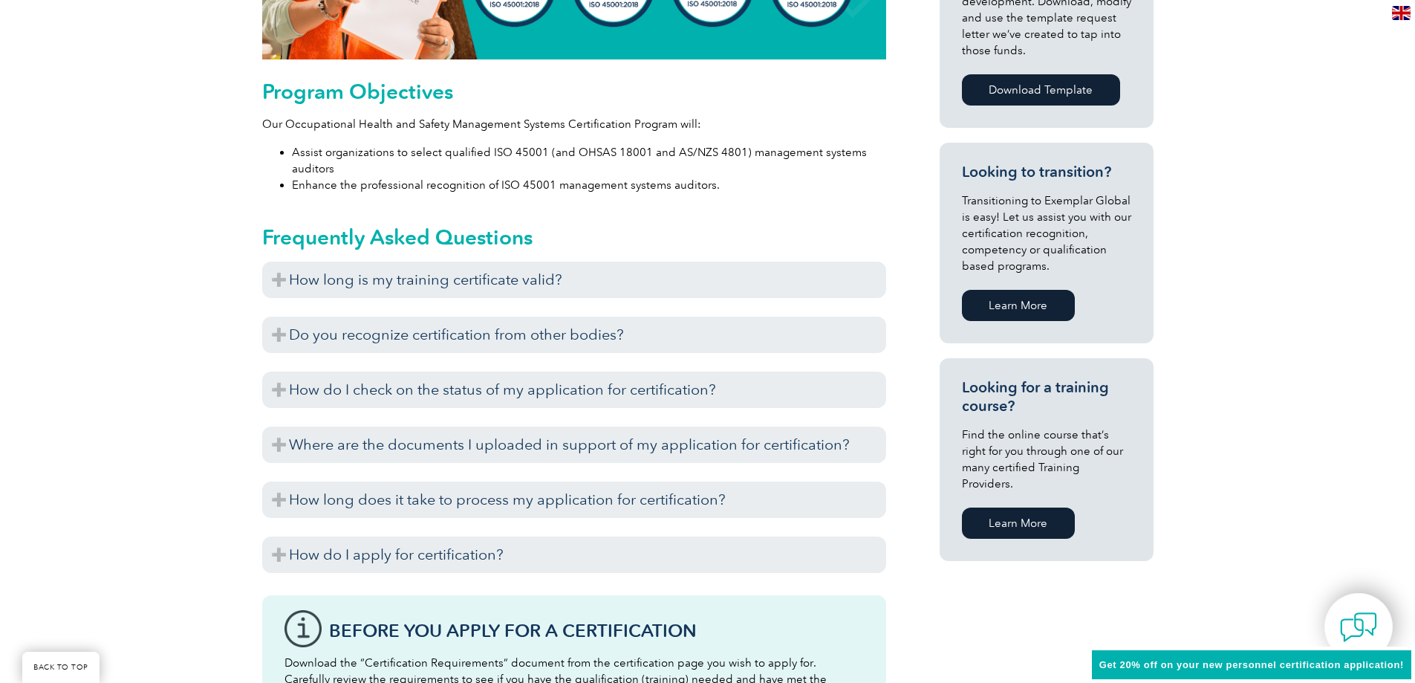
scroll to position [868, 0]
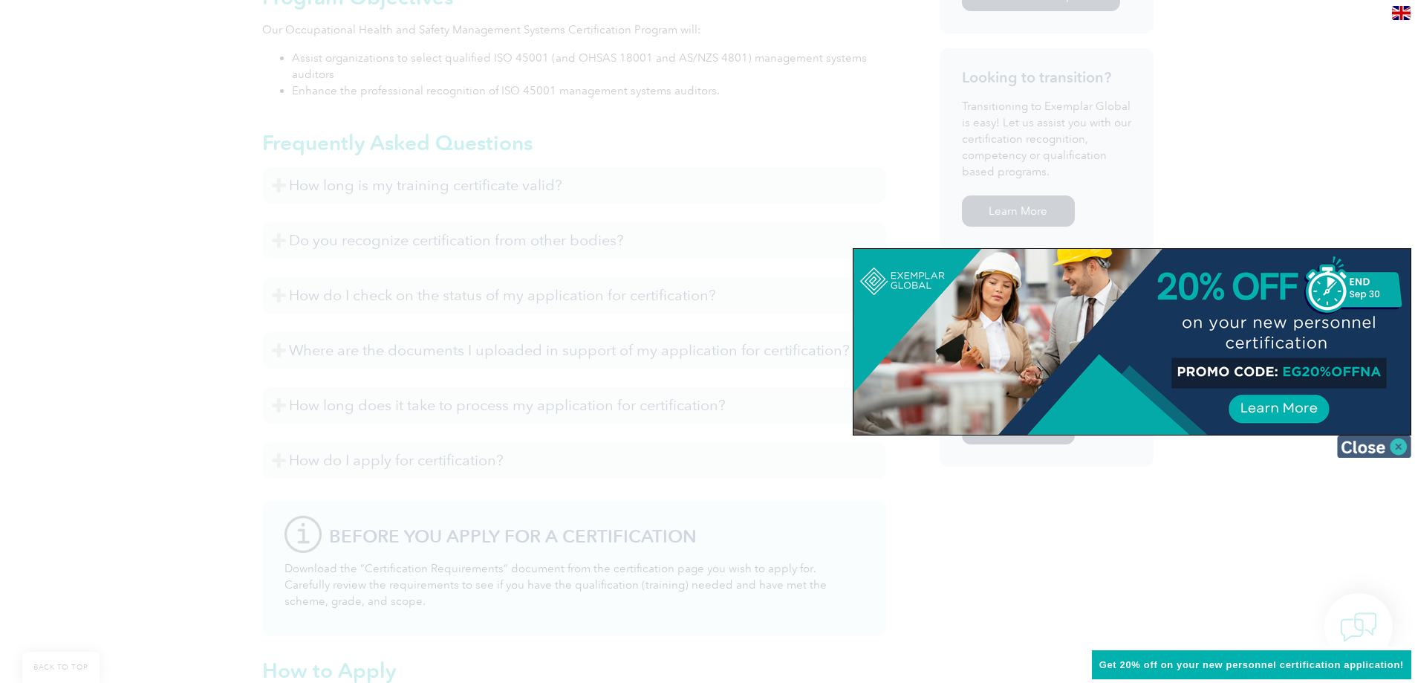
click at [1375, 446] on img at bounding box center [1374, 446] width 74 height 22
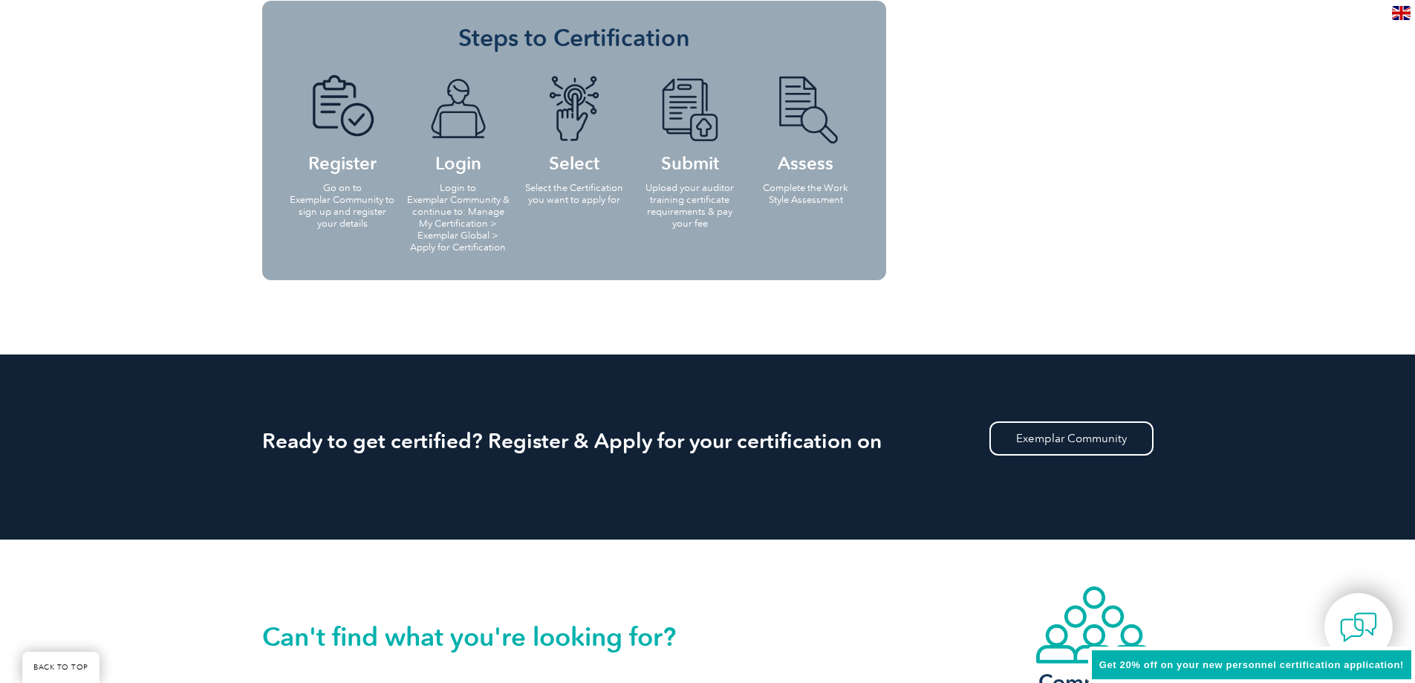
scroll to position [1611, 0]
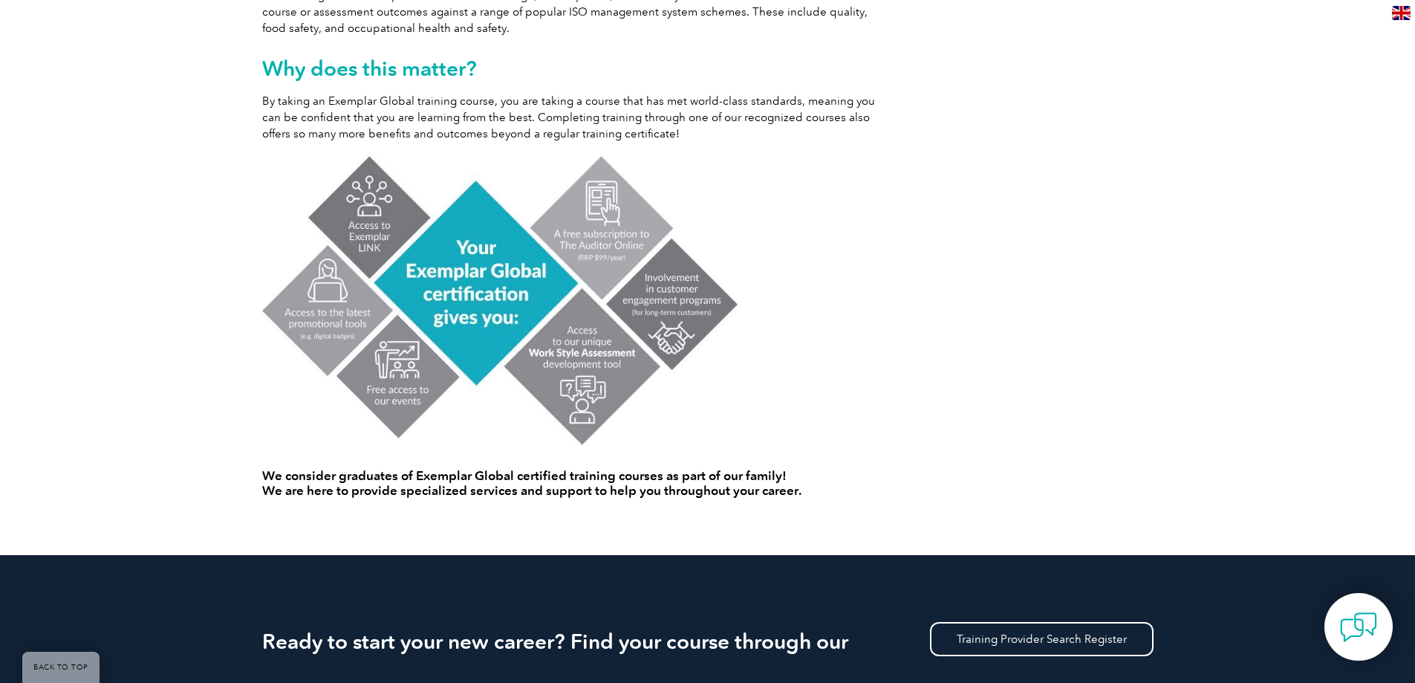
scroll to position [834, 0]
